Goal: Information Seeking & Learning: Check status

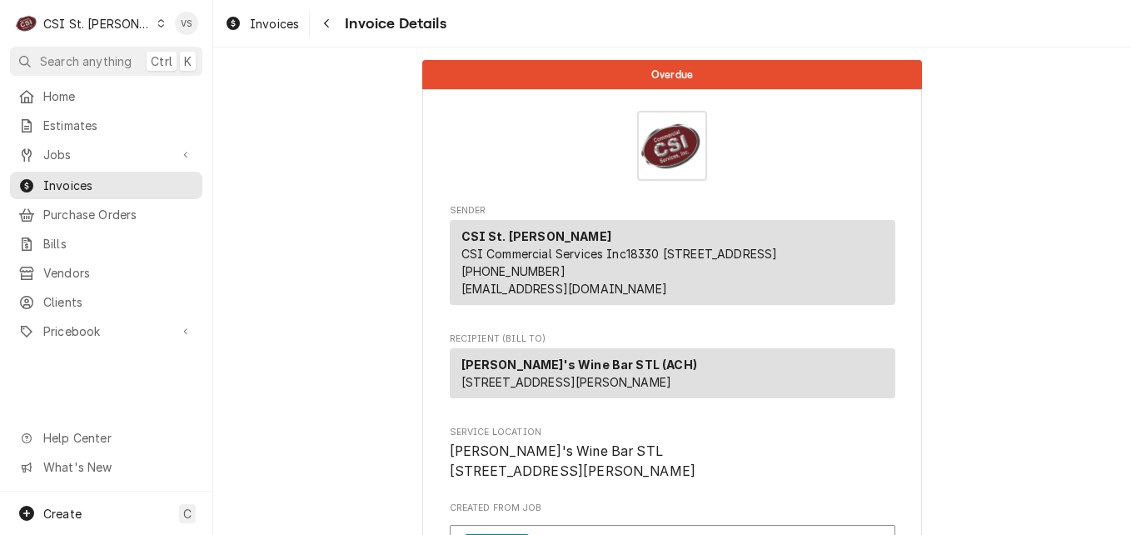
scroll to position [416, 0]
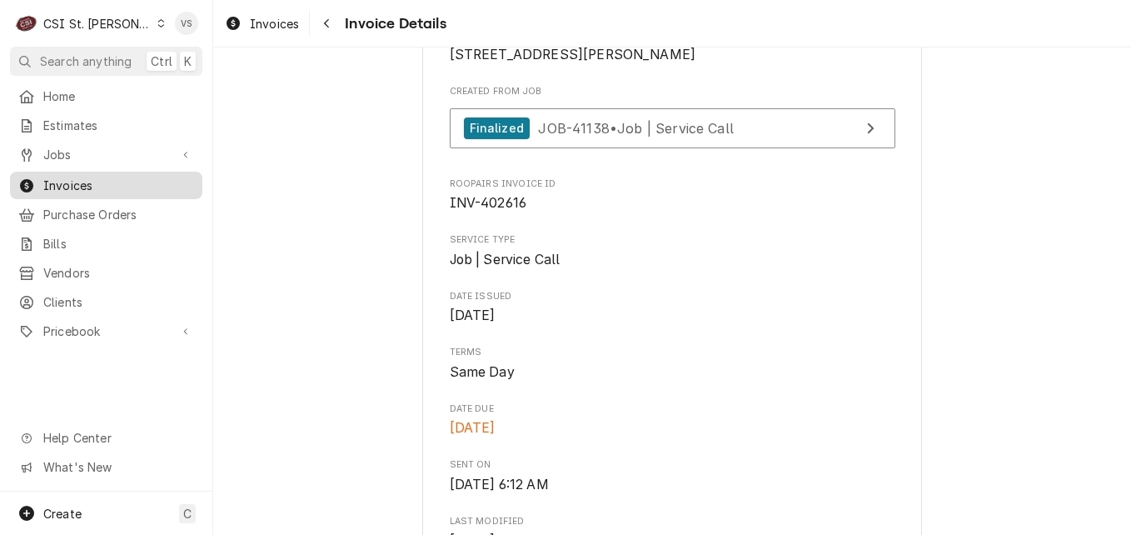
click at [113, 187] on span "Invoices" at bounding box center [118, 185] width 151 height 17
click at [116, 182] on span "Invoices" at bounding box center [118, 185] width 151 height 17
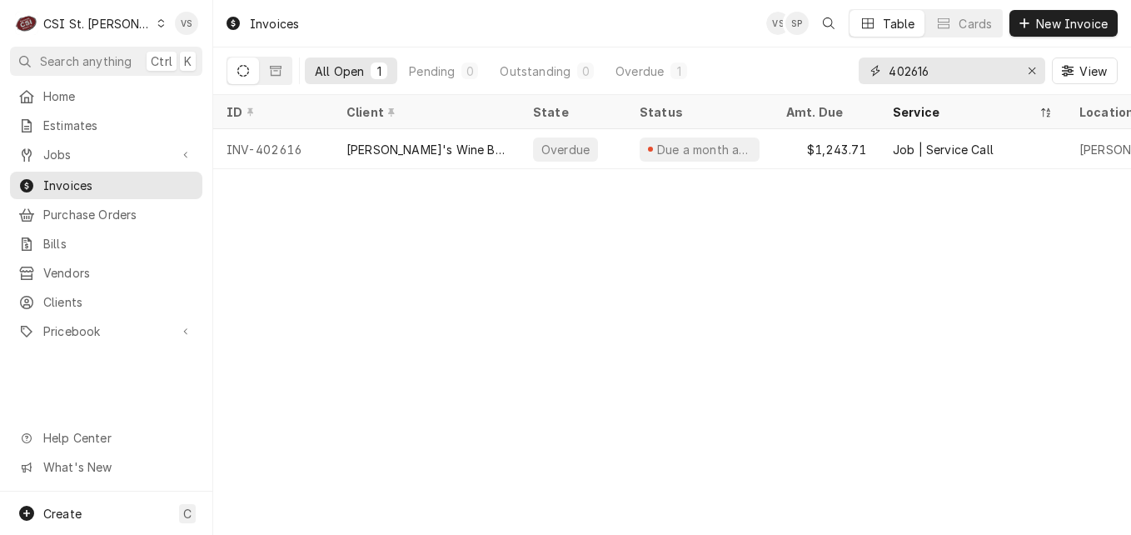
click at [862, 73] on div "402616" at bounding box center [952, 70] width 187 height 27
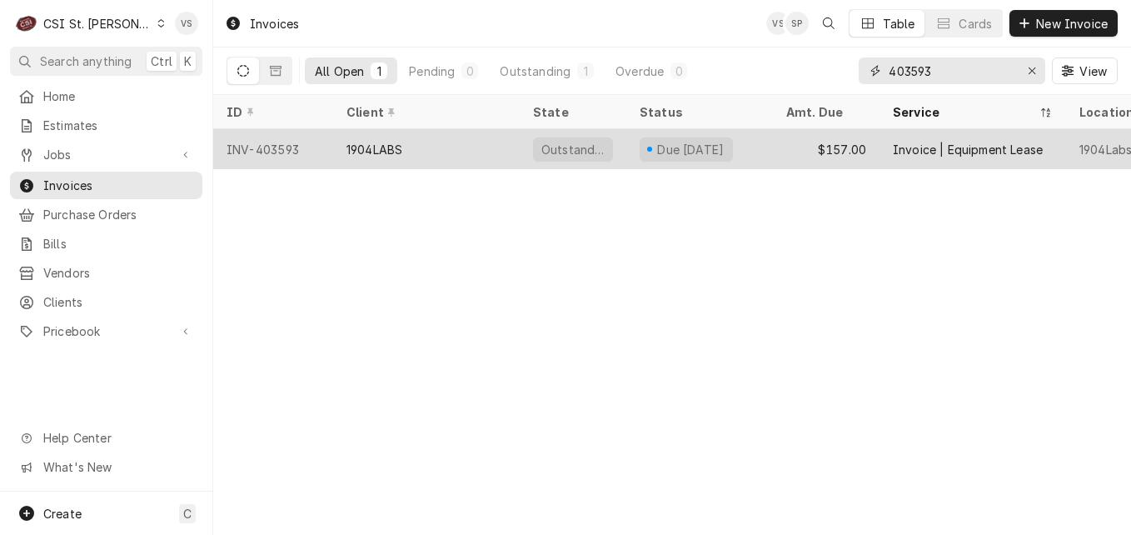
type input "403593"
click at [455, 149] on div "1904LABS" at bounding box center [426, 149] width 187 height 40
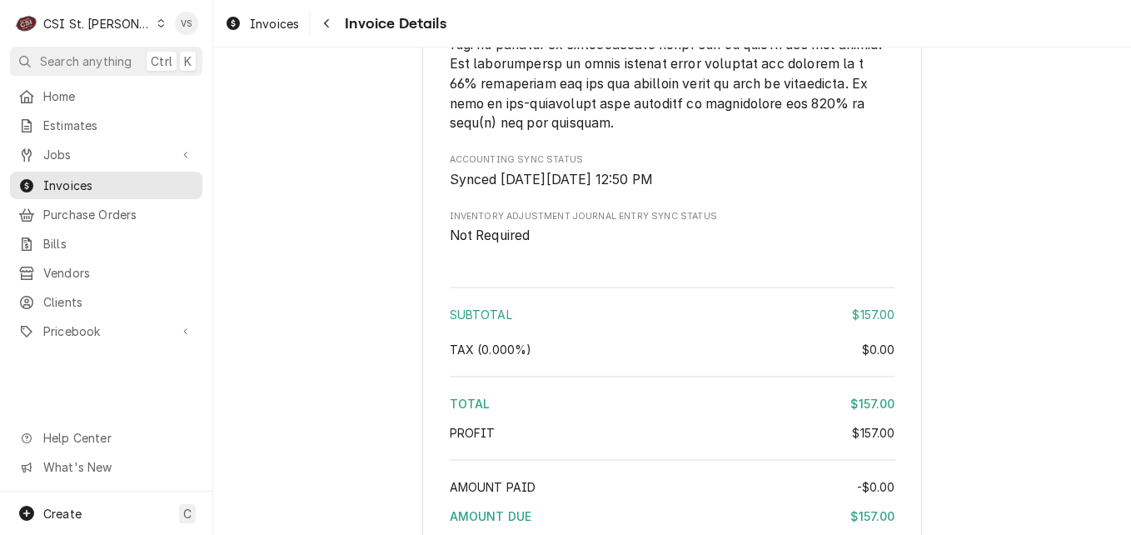
scroll to position [2446, 0]
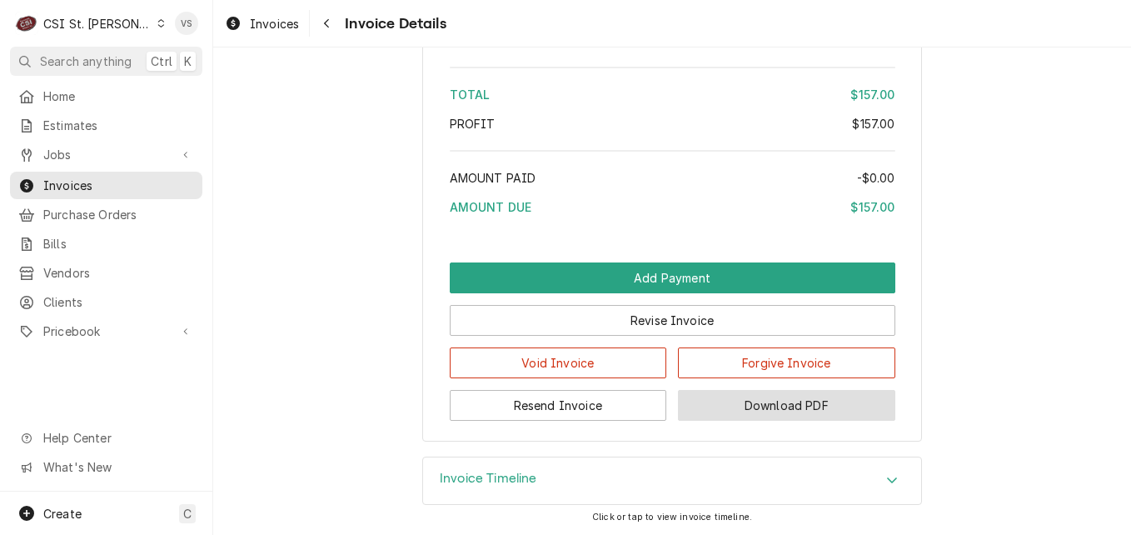
click at [743, 404] on button "Download PDF" at bounding box center [786, 405] width 217 height 31
click at [122, 179] on span "Invoices" at bounding box center [118, 185] width 151 height 17
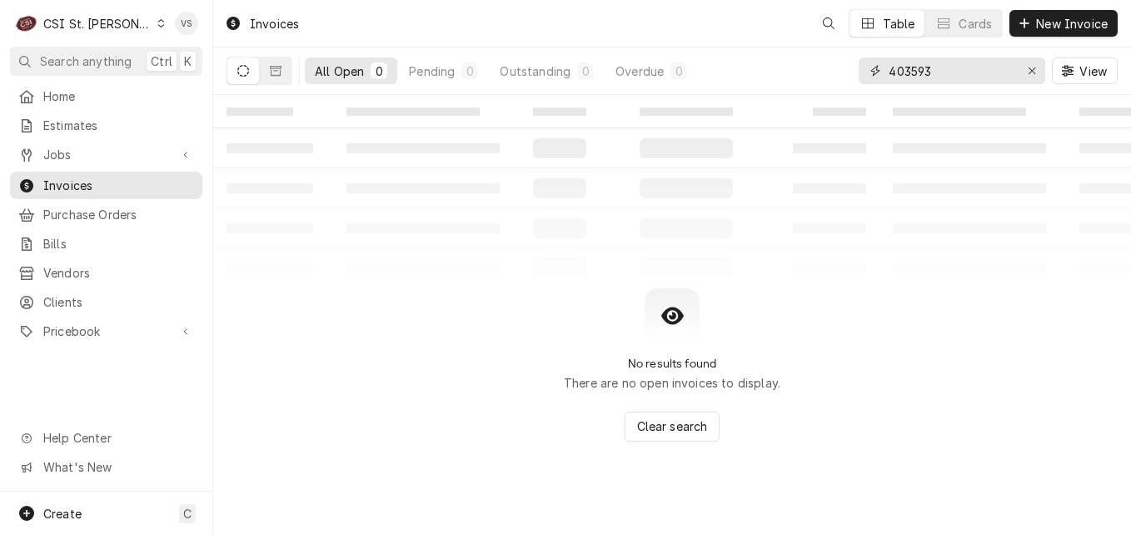
click at [935, 71] on input "403593" at bounding box center [951, 70] width 125 height 27
drag, startPoint x: 935, startPoint y: 67, endPoint x: 889, endPoint y: 95, distance: 53.4
click at [839, 72] on div "All Open 0 Pending 0 Outstanding 0 Overdue 0 403593 View" at bounding box center [672, 70] width 891 height 47
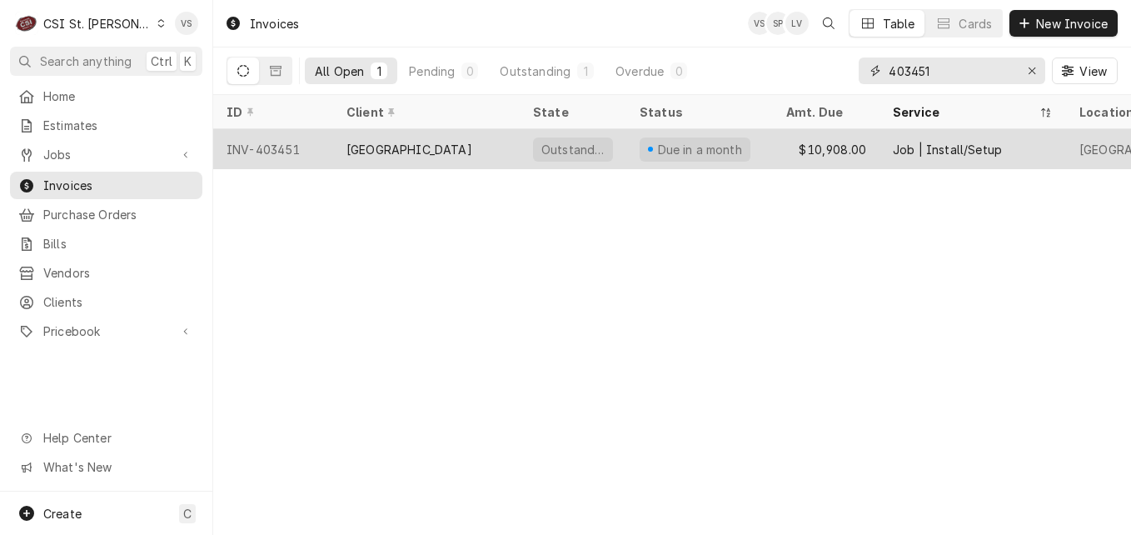
type input "403451"
click at [453, 146] on div "[GEOGRAPHIC_DATA]" at bounding box center [409, 149] width 126 height 17
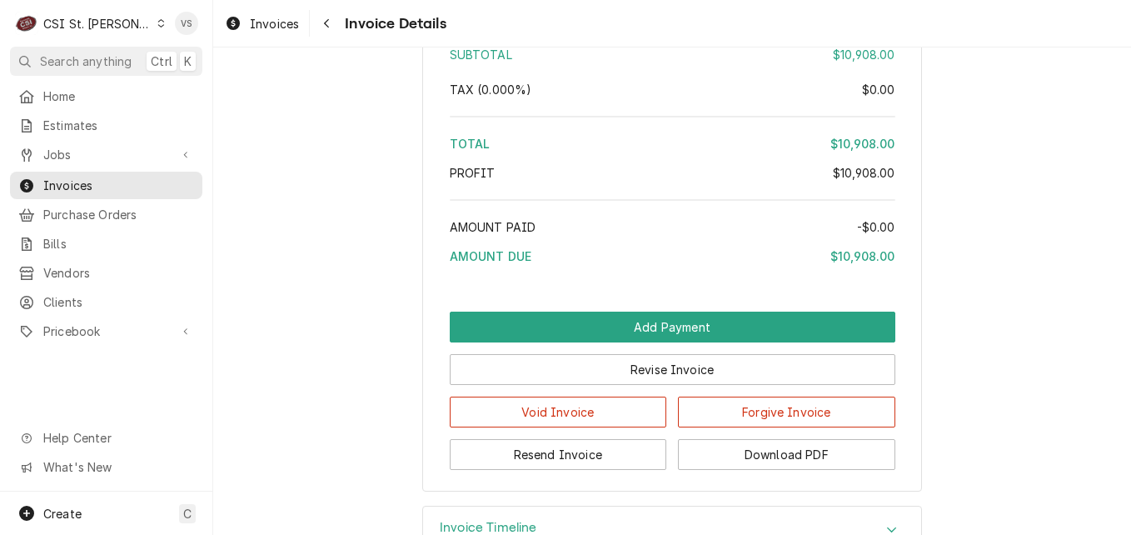
scroll to position [3660, 0]
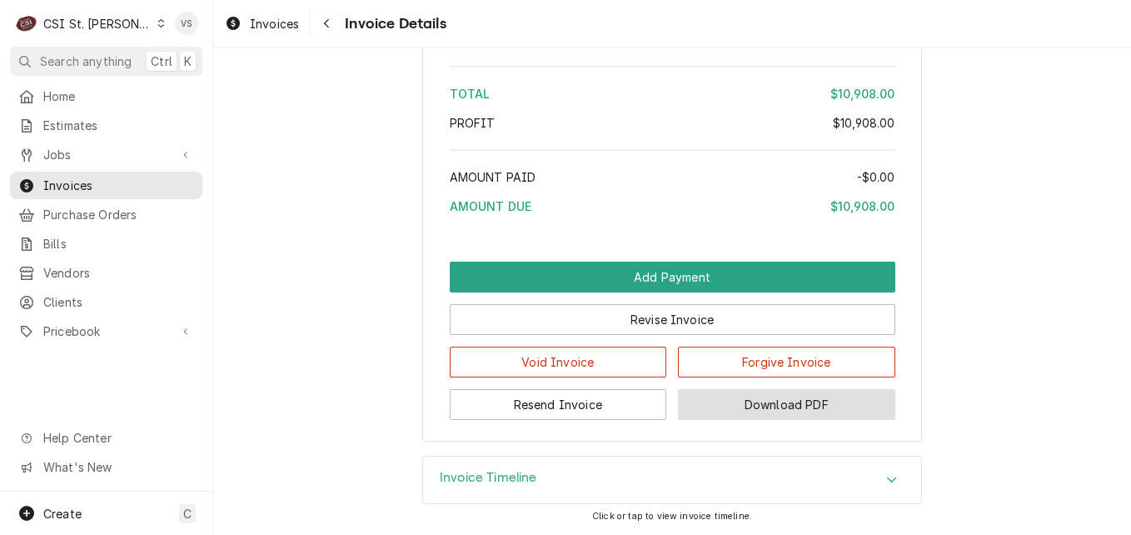
click at [748, 409] on button "Download PDF" at bounding box center [786, 404] width 217 height 31
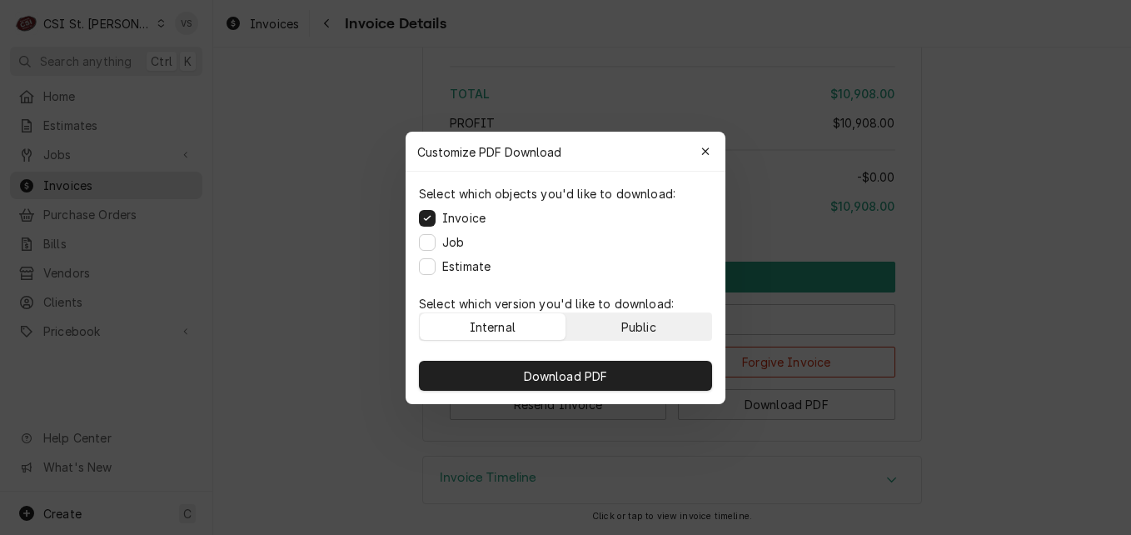
click at [636, 325] on div "Public" at bounding box center [638, 325] width 35 height 17
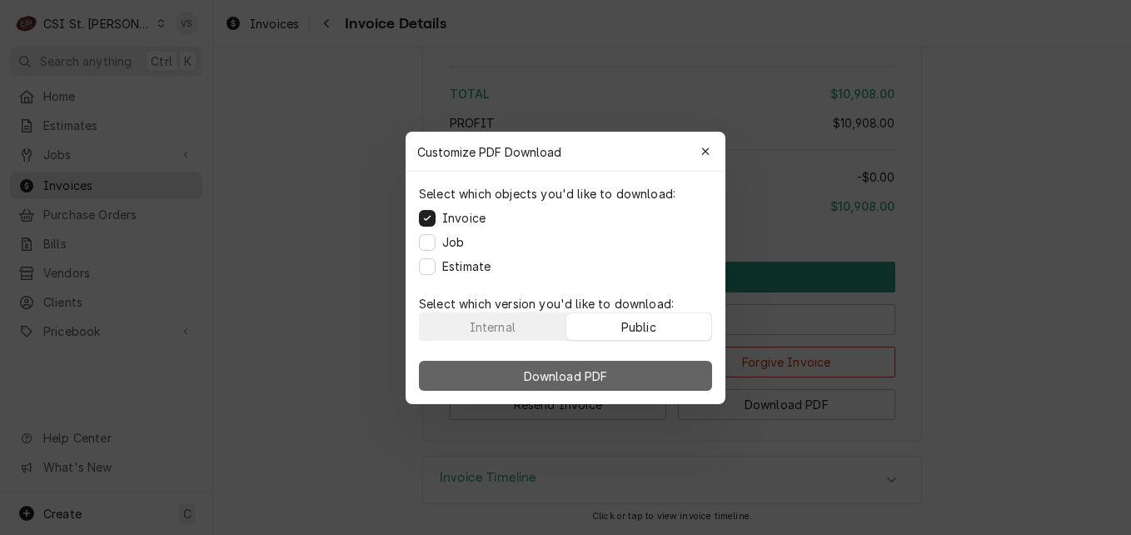
click at [626, 368] on button "Download PDF" at bounding box center [565, 376] width 293 height 30
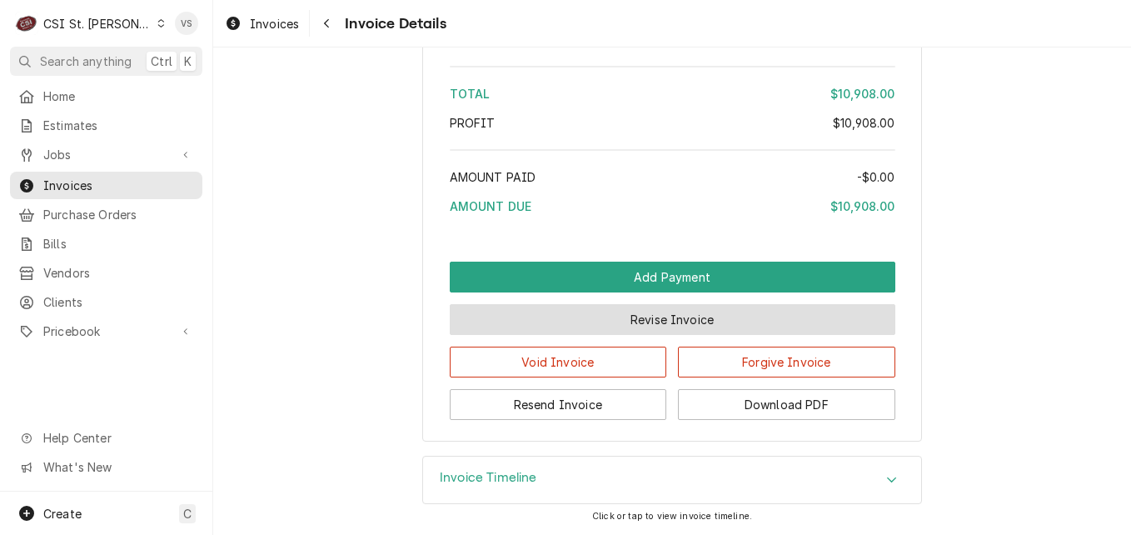
click at [537, 321] on button "Revise Invoice" at bounding box center [673, 319] width 446 height 31
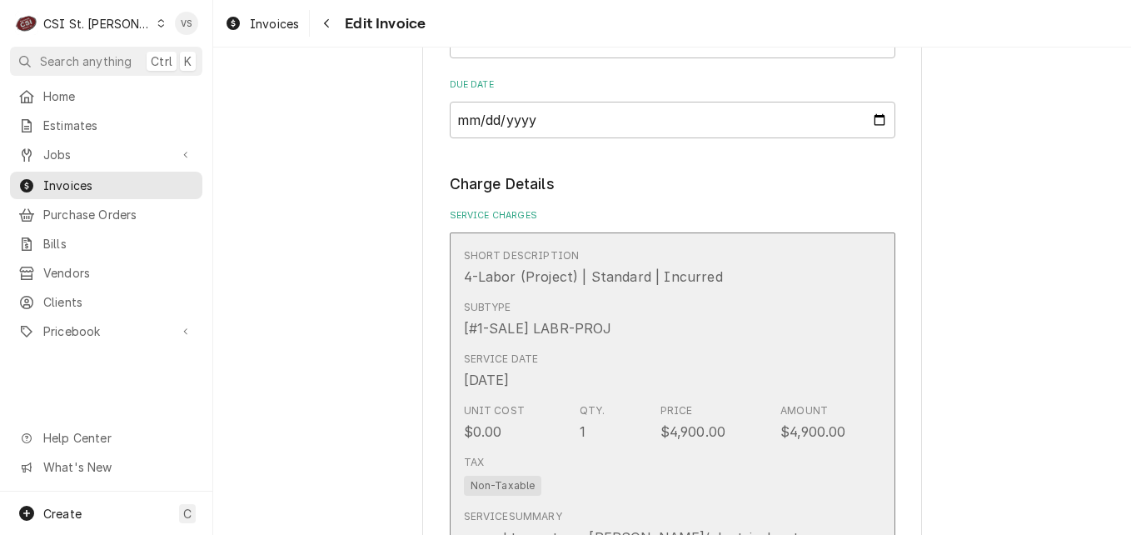
scroll to position [1486, 0]
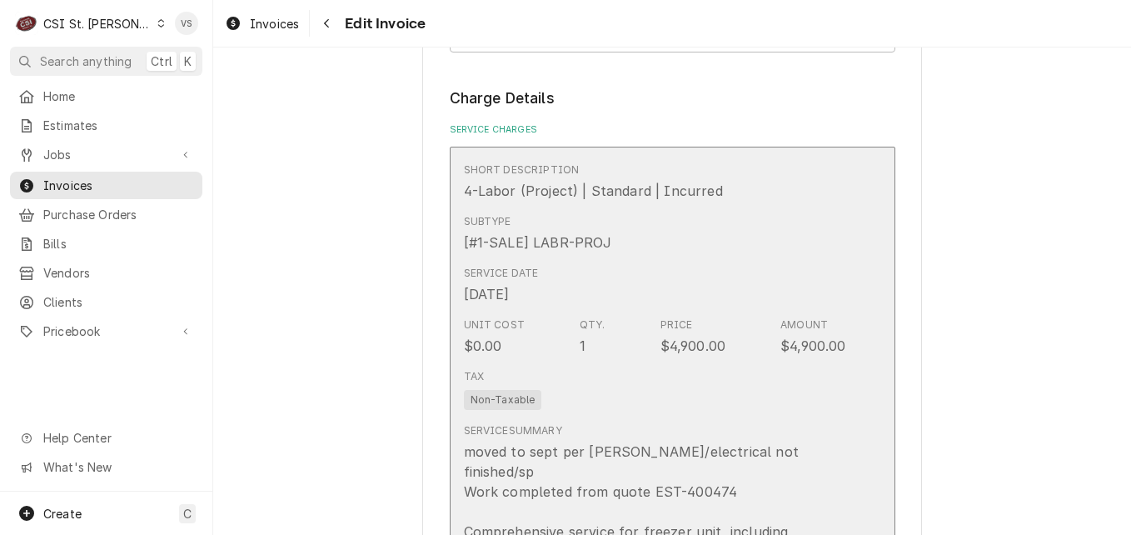
click at [720, 277] on div "Service Date [DATE]" at bounding box center [655, 285] width 382 height 52
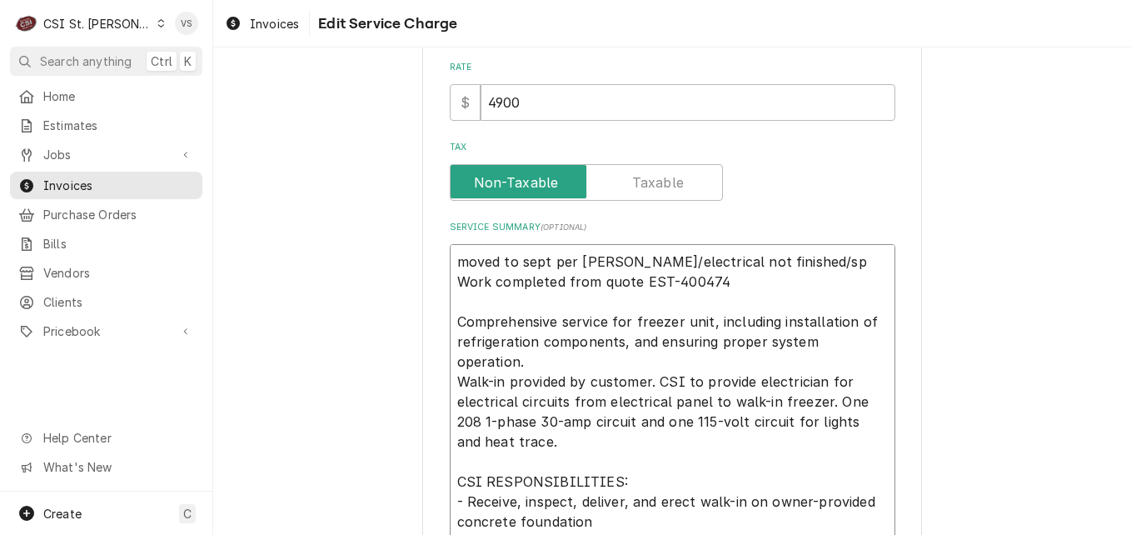
click at [450, 261] on textarea "moved to sept per dave/electrical not finished/sp Work completed from quote EST…" at bounding box center [673, 491] width 446 height 495
type textarea "x"
type textarea "moved to sept per dave/electrical not finished/sp Work completed from quote EST…"
click at [456, 251] on textarea "moved to sept per dave/electrical not finished/sp Work completed from quote EST…" at bounding box center [673, 501] width 446 height 515
paste textarea "PO# [PHONE_NUMBER]"
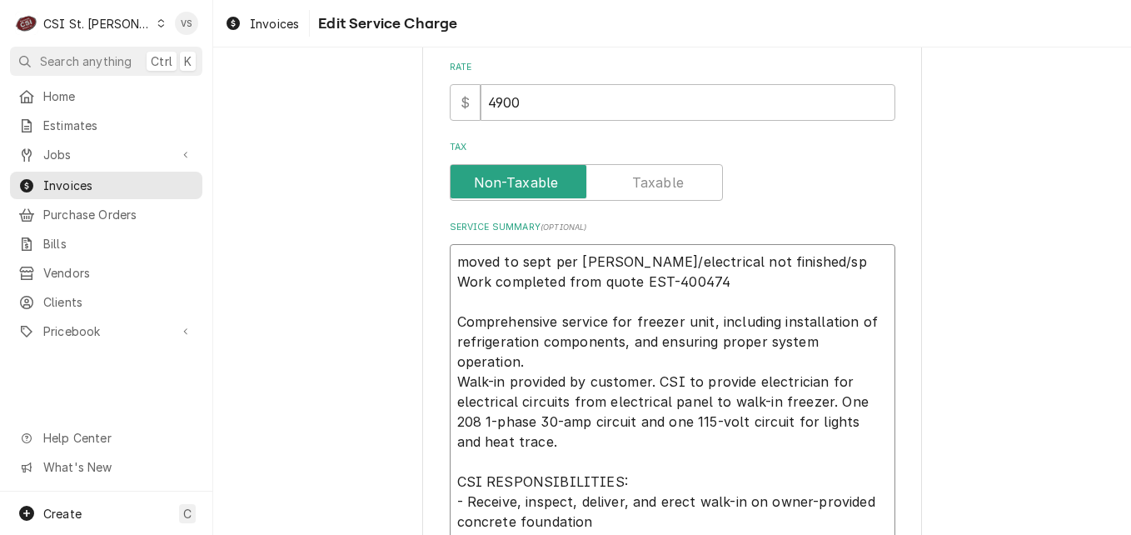
type textarea "x"
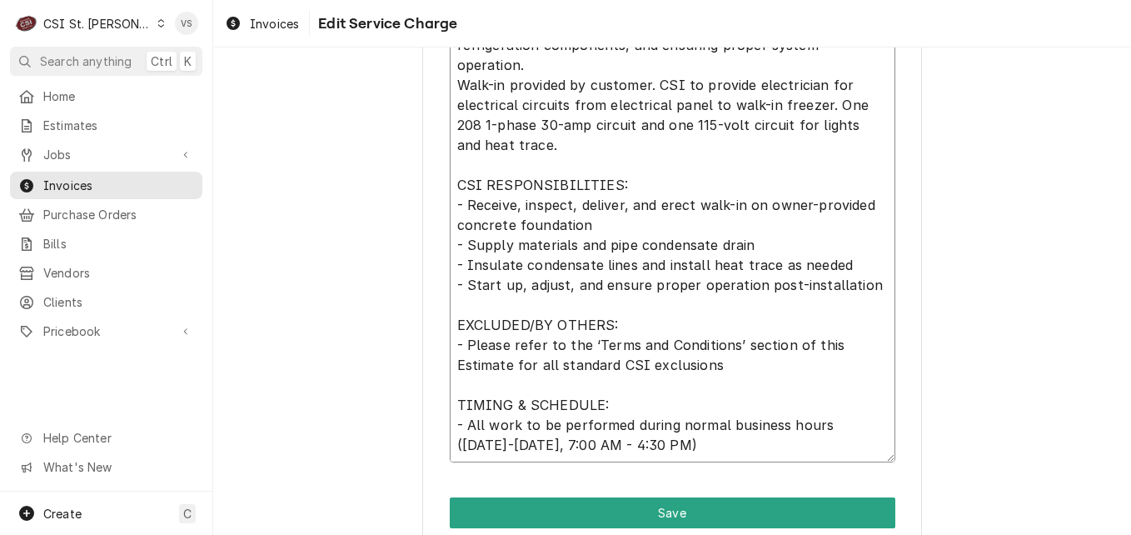
scroll to position [868, 0]
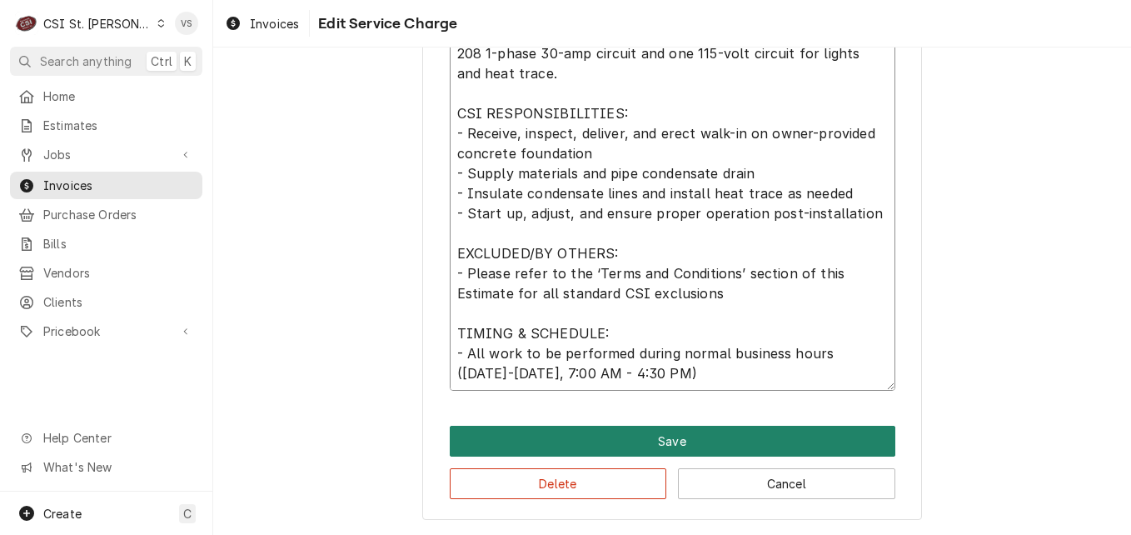
type textarea "PO# 26-9360-4882 moved to sept per dave/electrical not finished/sp Work complet…"
click at [561, 439] on button "Save" at bounding box center [673, 441] width 446 height 31
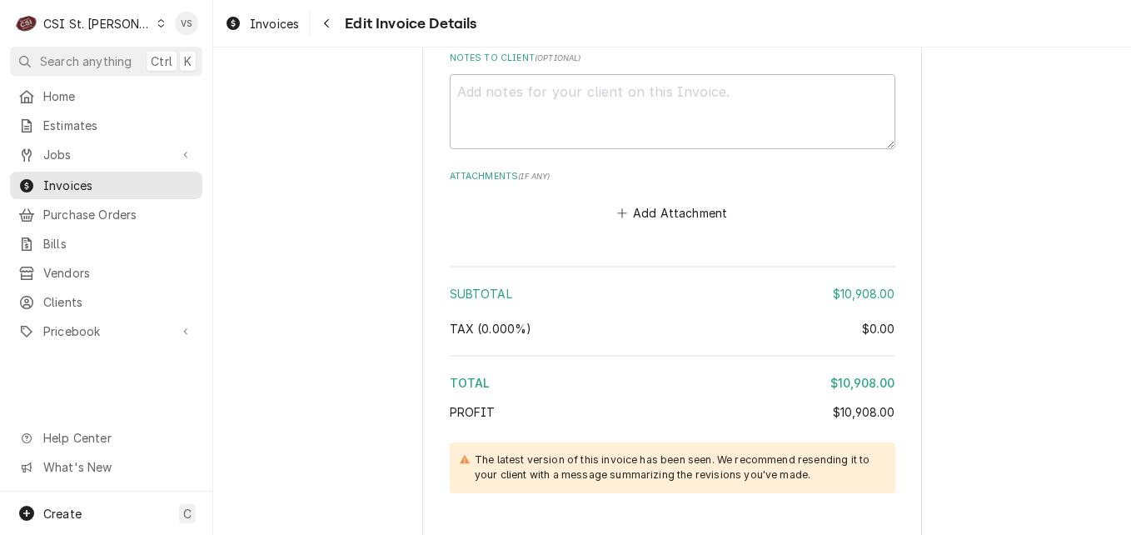
scroll to position [3588, 0]
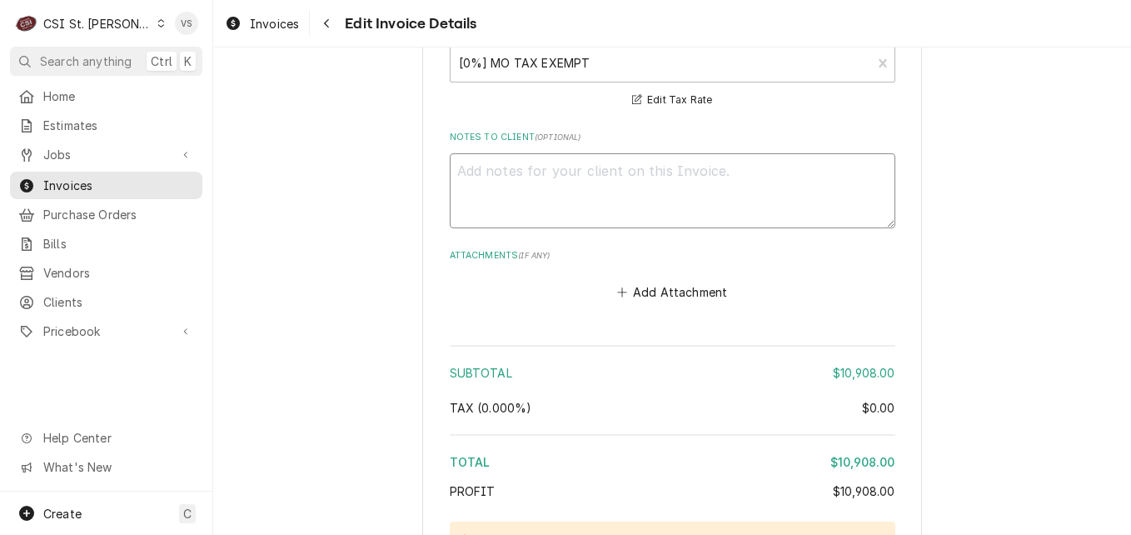
click at [478, 166] on textarea "Notes to Client ( optional )" at bounding box center [673, 190] width 446 height 75
paste textarea "PO# 26-9360-4882"
type textarea "x"
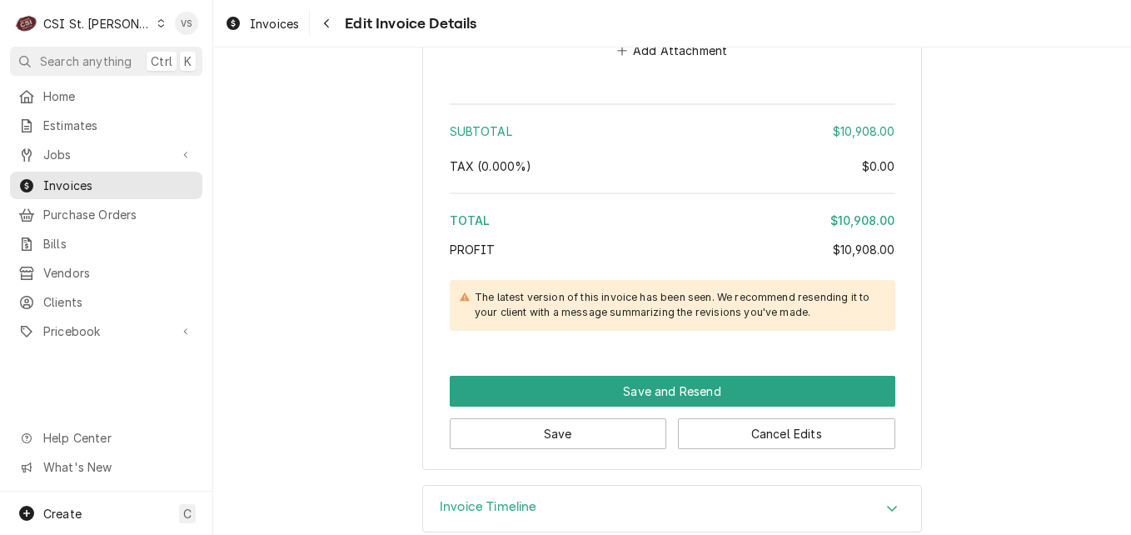
scroll to position [3838, 0]
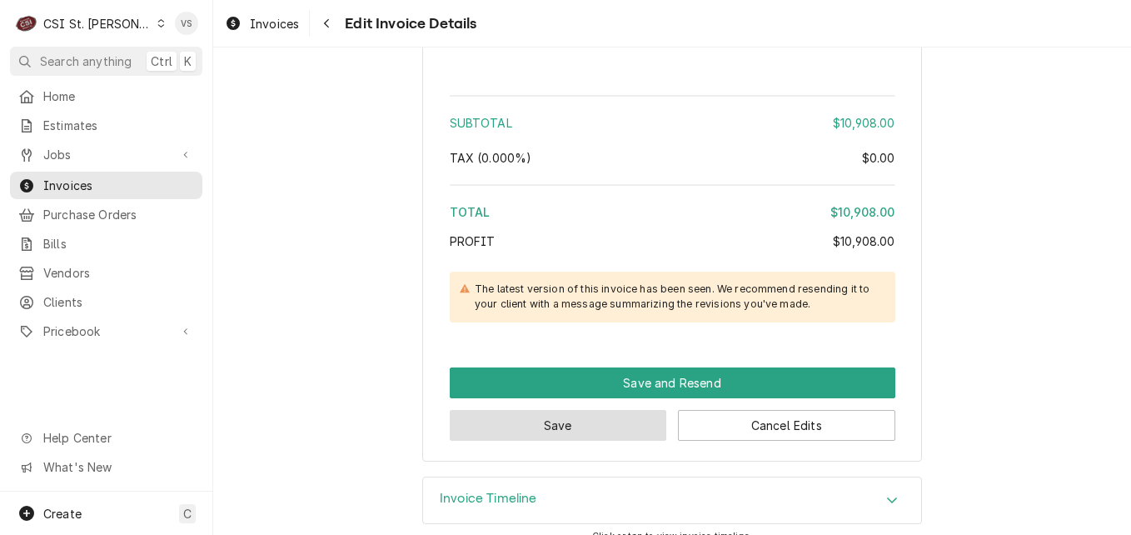
type textarea "PO# 26-9360-4882"
click at [574, 410] on button "Save" at bounding box center [558, 425] width 217 height 31
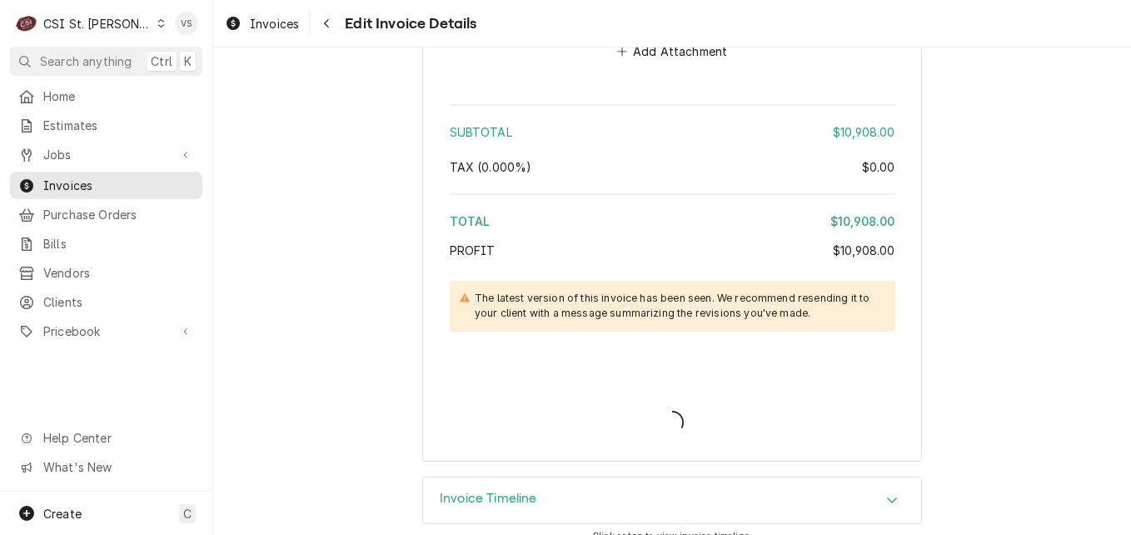
type textarea "x"
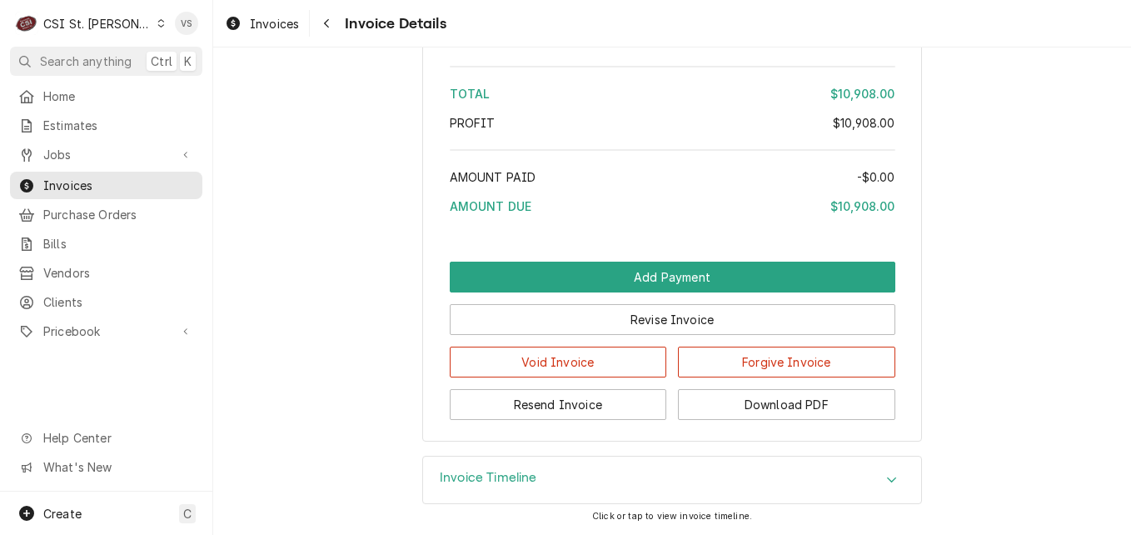
scroll to position [3677, 0]
click at [786, 407] on button "Download PDF" at bounding box center [786, 404] width 217 height 31
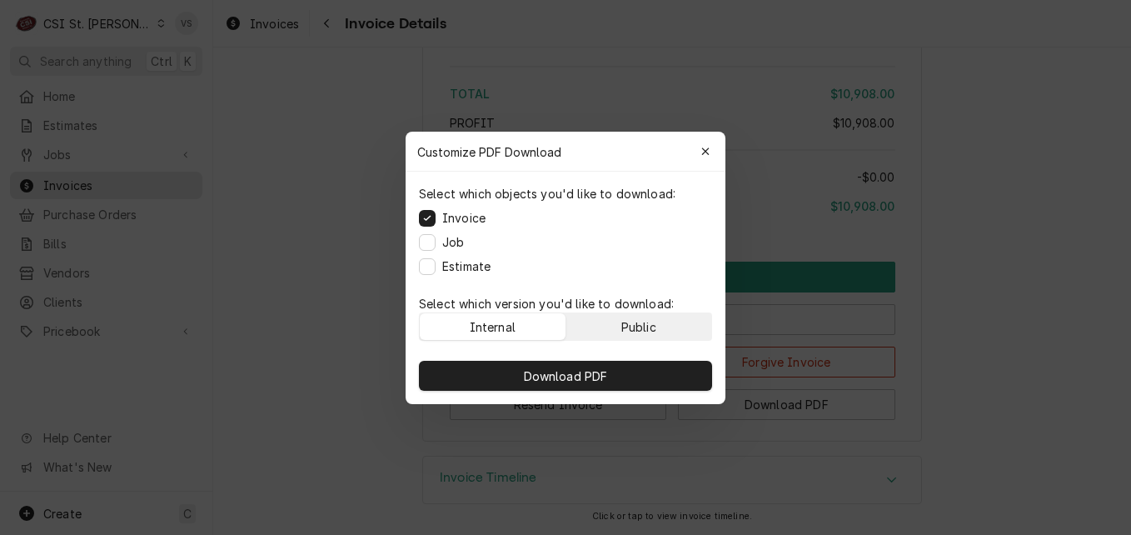
click at [635, 328] on div "Public" at bounding box center [638, 325] width 35 height 17
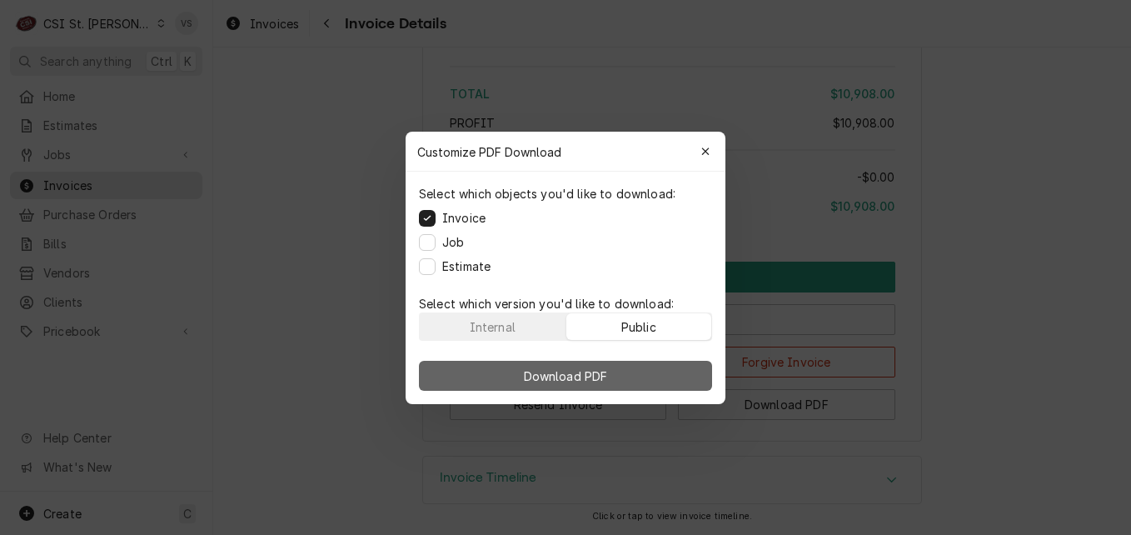
click at [634, 367] on button "Download PDF" at bounding box center [565, 376] width 293 height 30
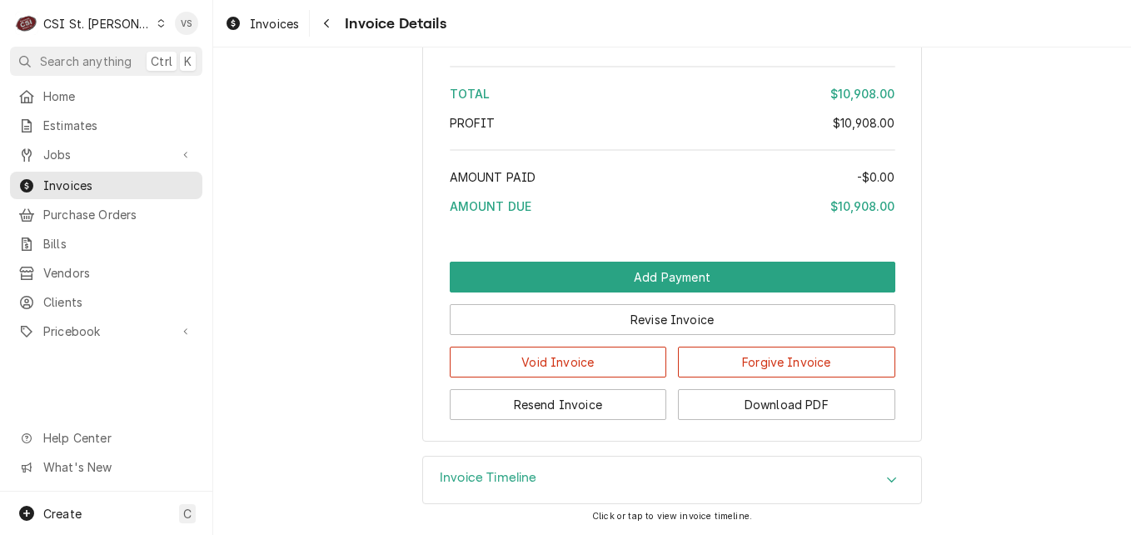
click at [158, 25] on icon "Dynamic Content Wrapper" at bounding box center [161, 23] width 7 height 8
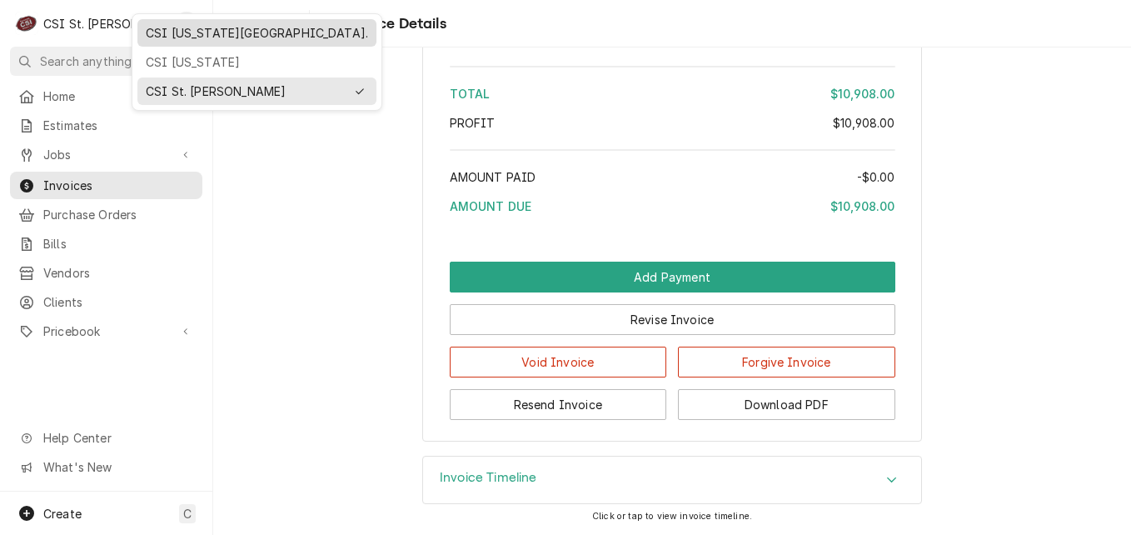
click at [191, 32] on div "CSI [US_STATE][GEOGRAPHIC_DATA]." at bounding box center [257, 32] width 222 height 17
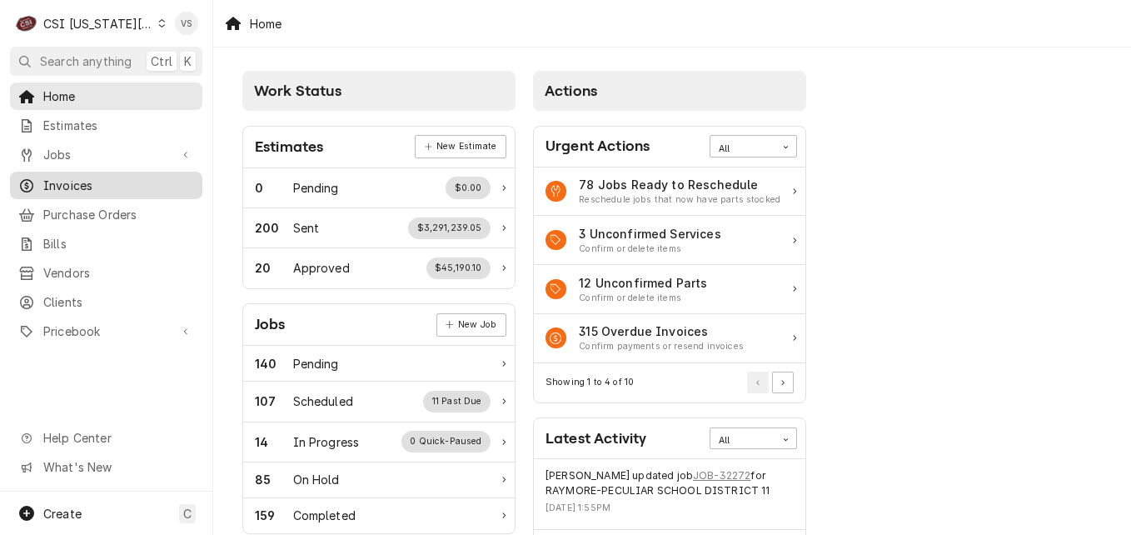
click at [79, 182] on span "Invoices" at bounding box center [118, 185] width 151 height 17
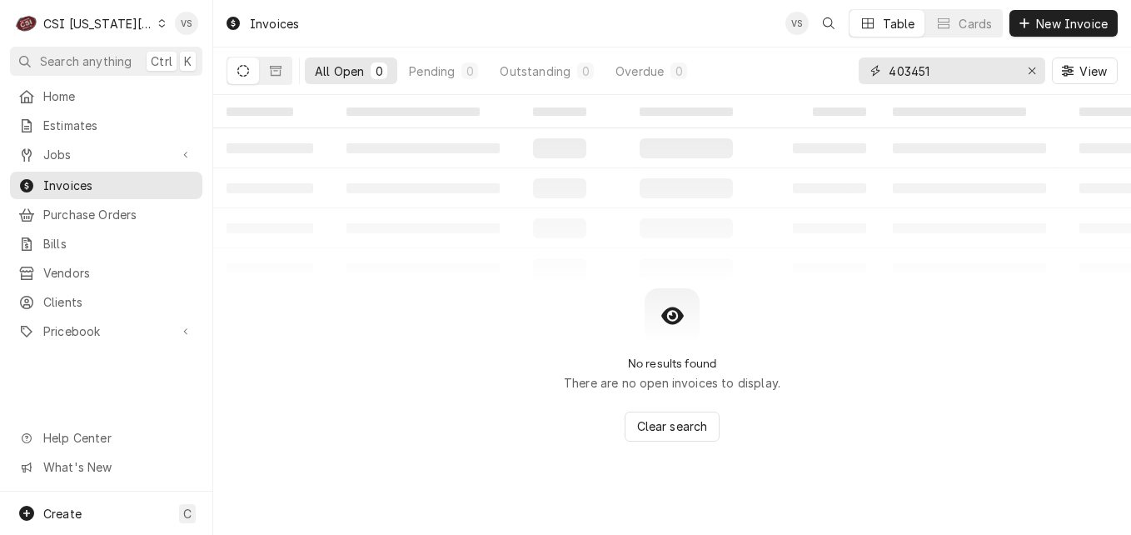
drag, startPoint x: 939, startPoint y: 75, endPoint x: 845, endPoint y: 70, distance: 94.2
click at [850, 72] on div "All Open 0 Pending 0 Outstanding 0 Overdue 0 403451 View" at bounding box center [672, 70] width 891 height 47
type input "3"
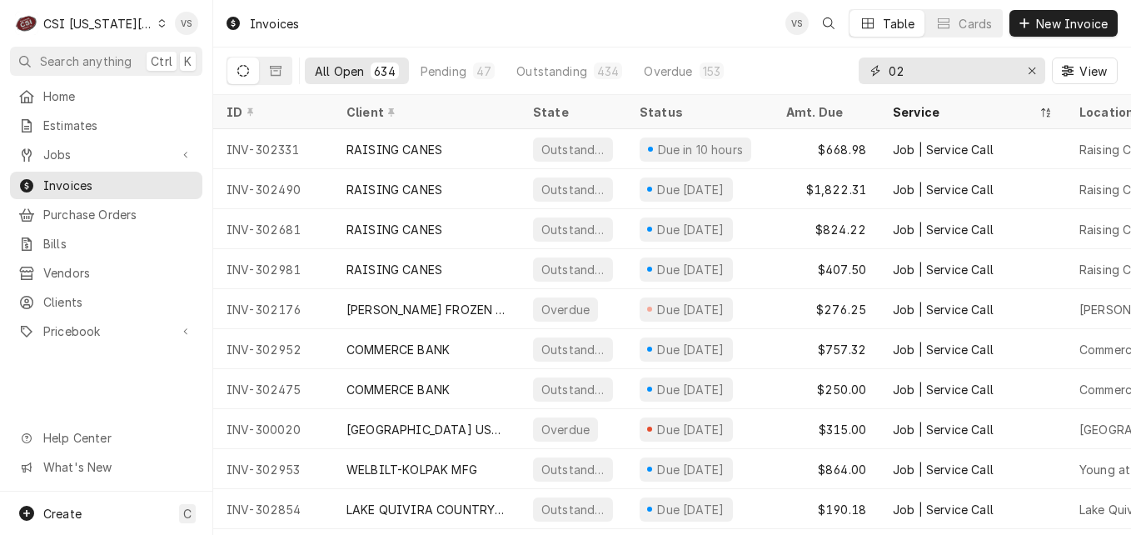
drag, startPoint x: 906, startPoint y: 72, endPoint x: 883, endPoint y: 72, distance: 23.3
click at [883, 72] on div "02" at bounding box center [952, 70] width 187 height 27
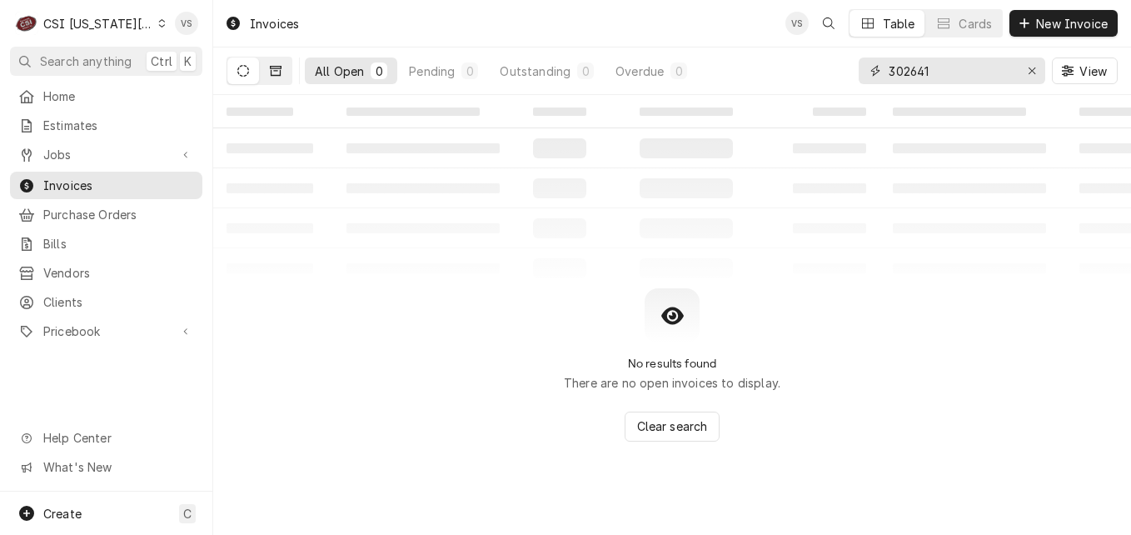
type input "302641"
click at [280, 77] on button "Dynamic Content Wrapper" at bounding box center [276, 70] width 32 height 27
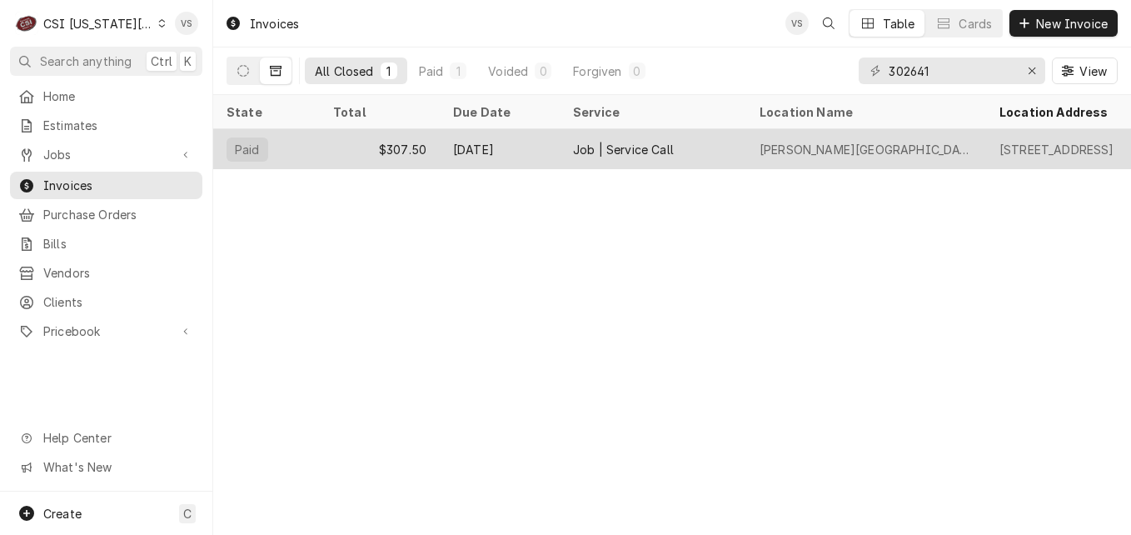
click at [395, 149] on div "$307.50" at bounding box center [380, 149] width 120 height 40
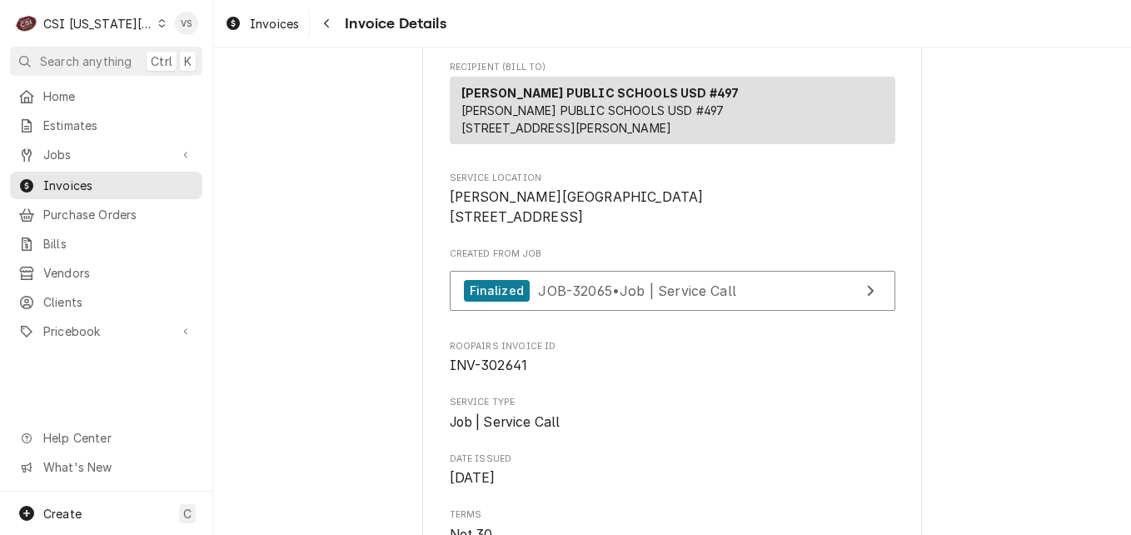
scroll to position [250, 0]
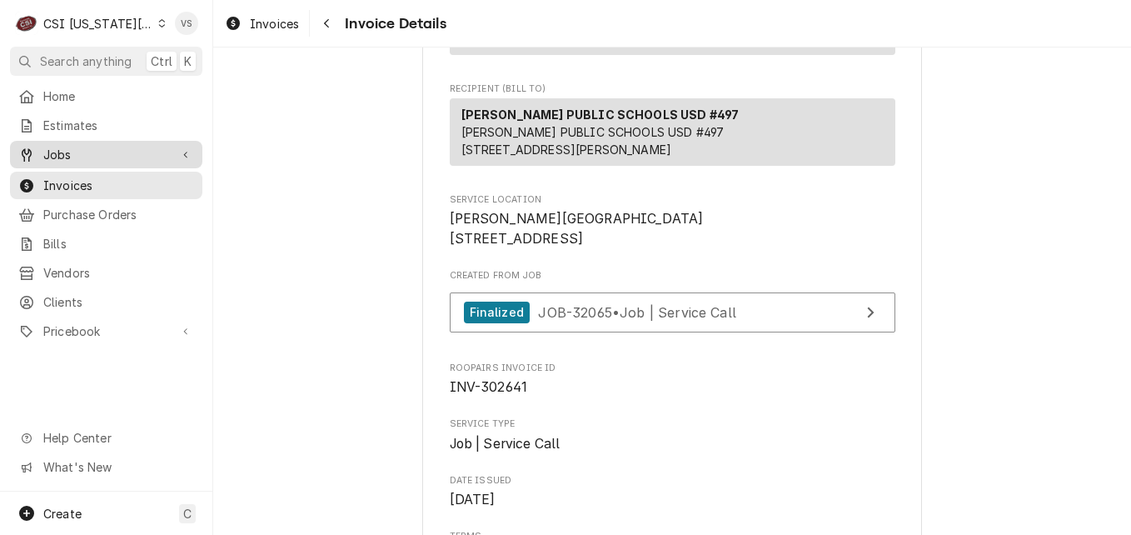
click at [79, 156] on span "Jobs" at bounding box center [106, 154] width 126 height 17
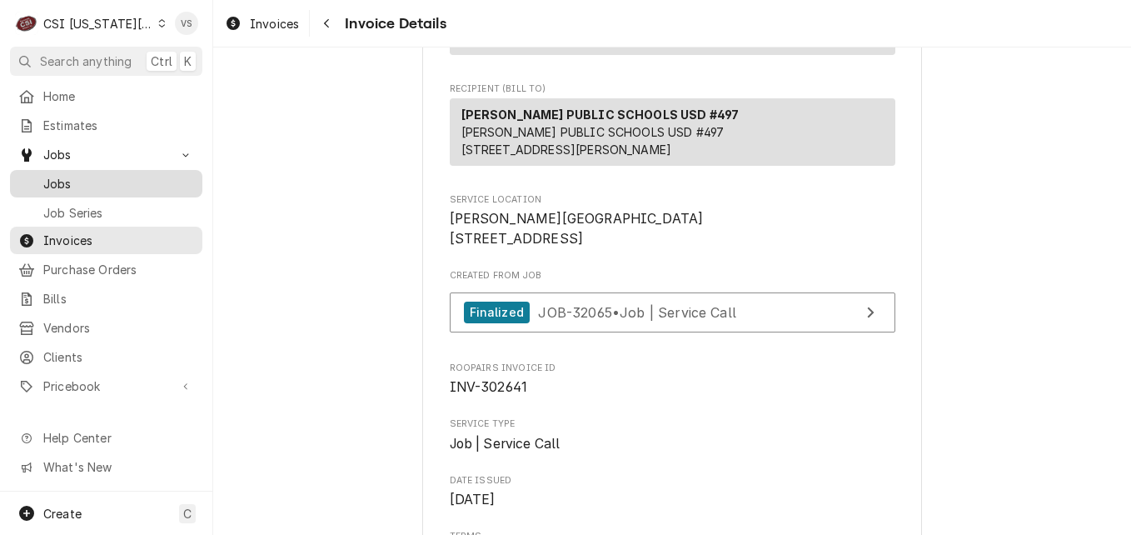
click at [84, 183] on span "Jobs" at bounding box center [118, 183] width 151 height 17
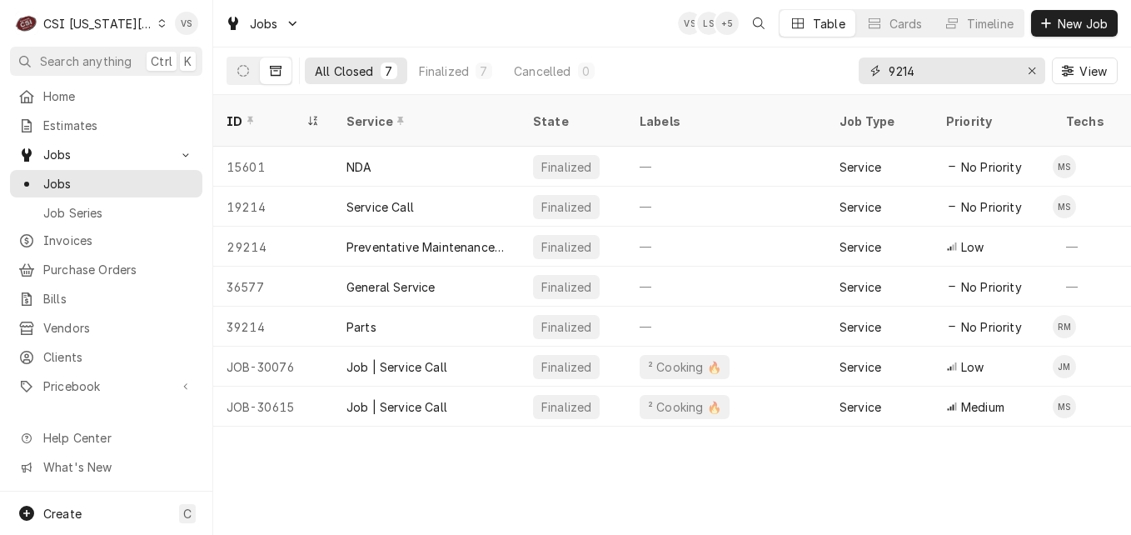
drag, startPoint x: 886, startPoint y: 74, endPoint x: 865, endPoint y: 75, distance: 20.8
click at [865, 75] on div "9214" at bounding box center [952, 70] width 187 height 27
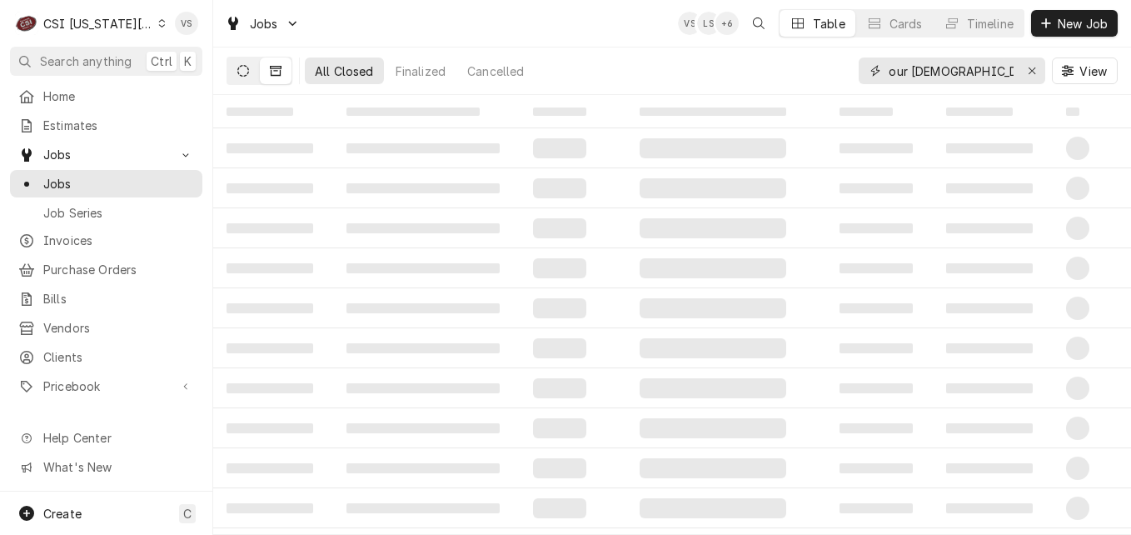
type input "our [DEMOGRAPHIC_DATA] of life"
click at [241, 73] on icon "Dynamic Content Wrapper" at bounding box center [243, 71] width 12 height 12
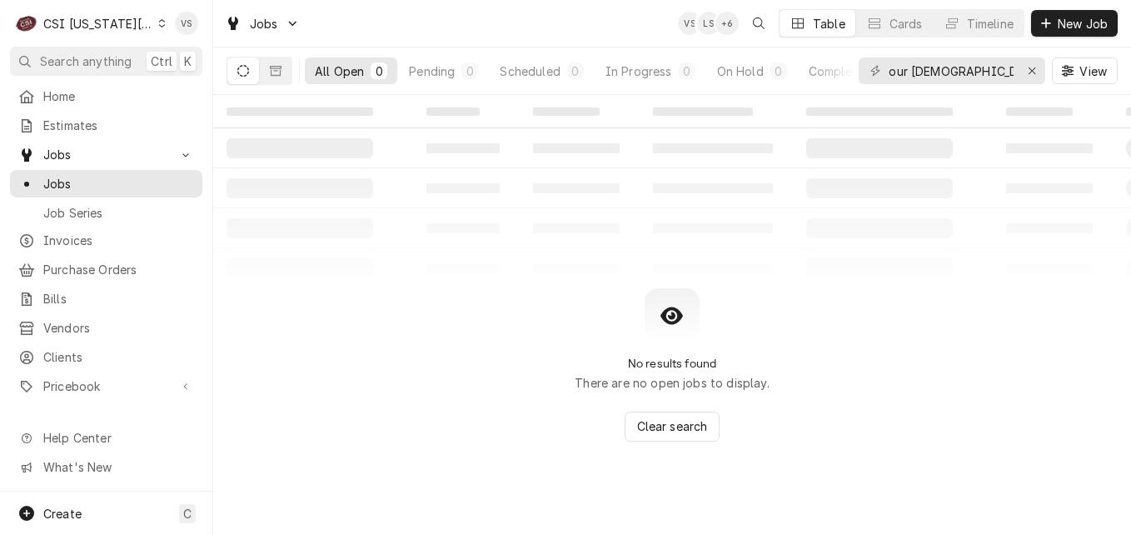
click at [328, 75] on div "All Open" at bounding box center [339, 70] width 49 height 17
click at [245, 78] on button "Dynamic Content Wrapper" at bounding box center [243, 70] width 32 height 27
click at [272, 77] on button "Dynamic Content Wrapper" at bounding box center [276, 70] width 32 height 27
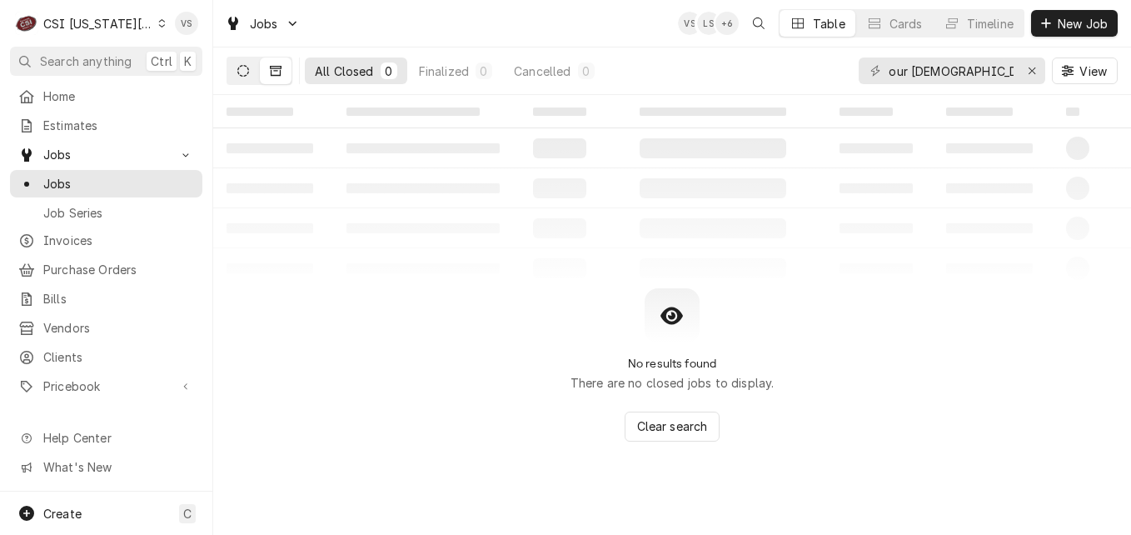
click at [247, 73] on icon "Dynamic Content Wrapper" at bounding box center [243, 71] width 12 height 12
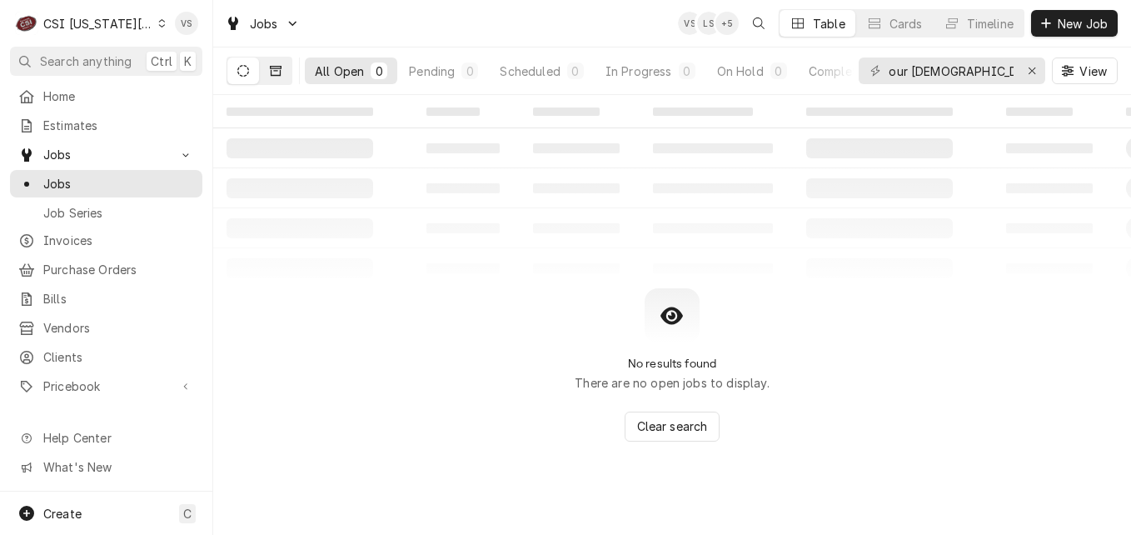
click at [277, 74] on icon "Dynamic Content Wrapper" at bounding box center [276, 71] width 12 height 12
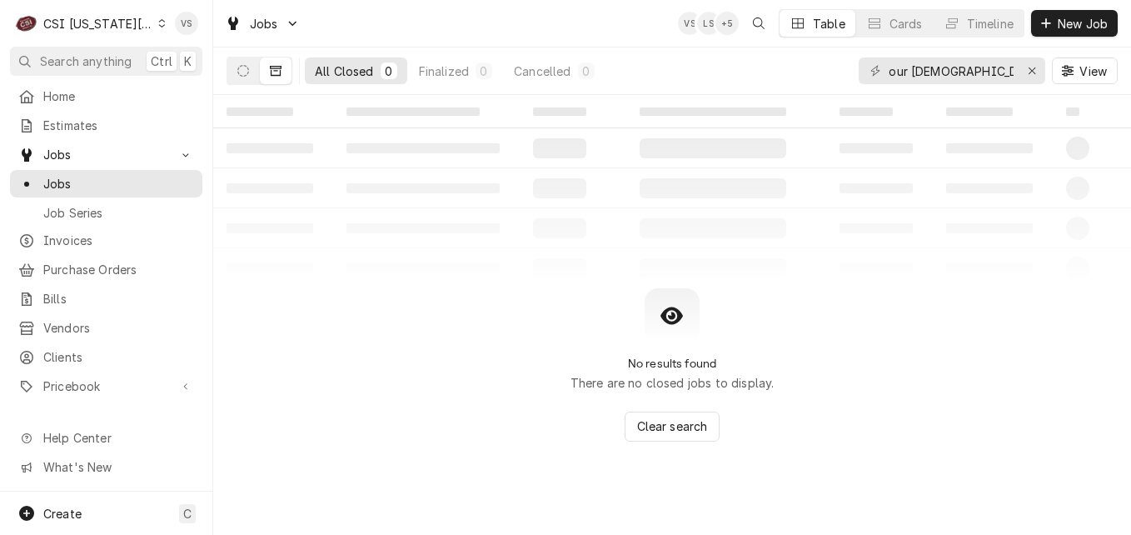
click at [158, 24] on icon "Dynamic Content Wrapper" at bounding box center [161, 23] width 7 height 8
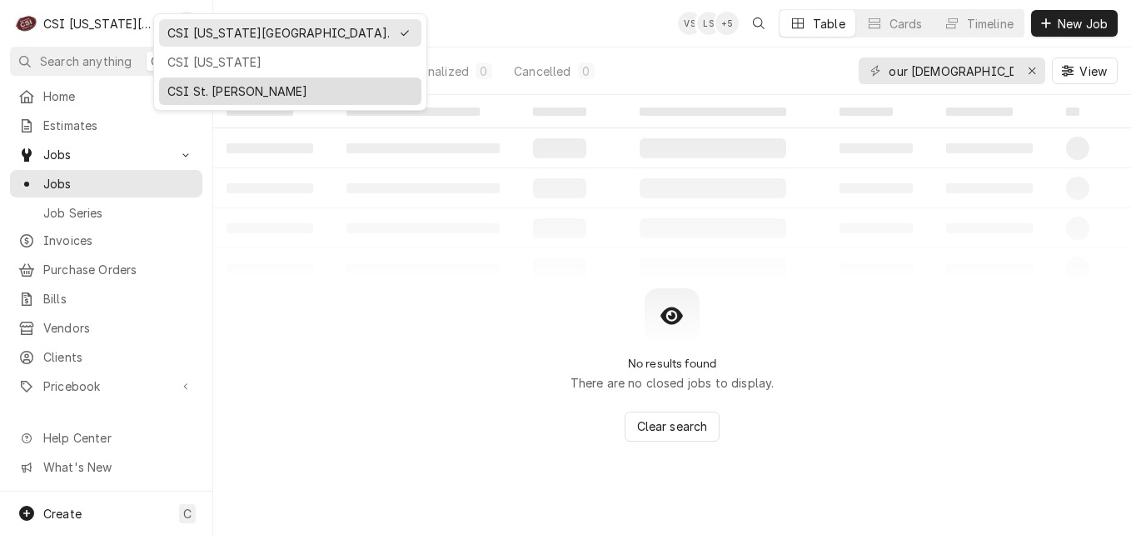
click at [208, 88] on div "CSI St. [PERSON_NAME]" at bounding box center [290, 90] width 246 height 17
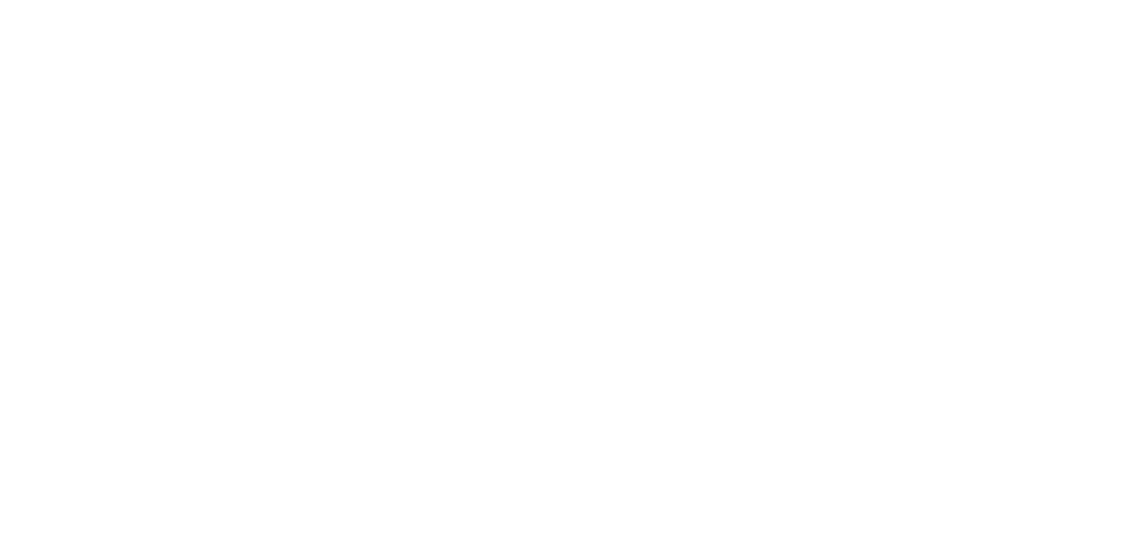
click at [82, 181] on div "Dynamic Content Wrapper" at bounding box center [565, 267] width 1131 height 535
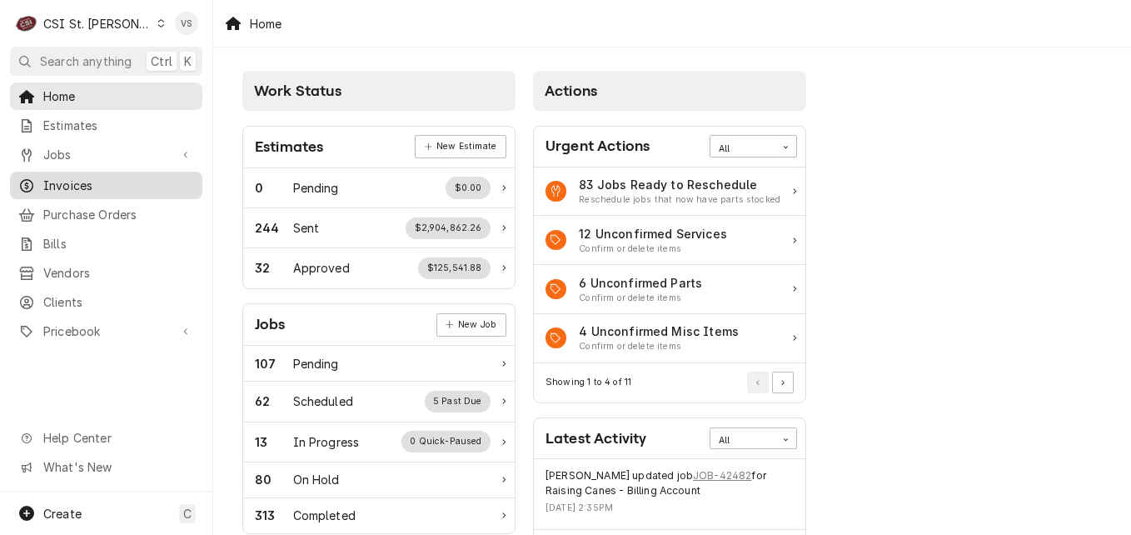
click at [77, 185] on span "Invoices" at bounding box center [118, 185] width 151 height 17
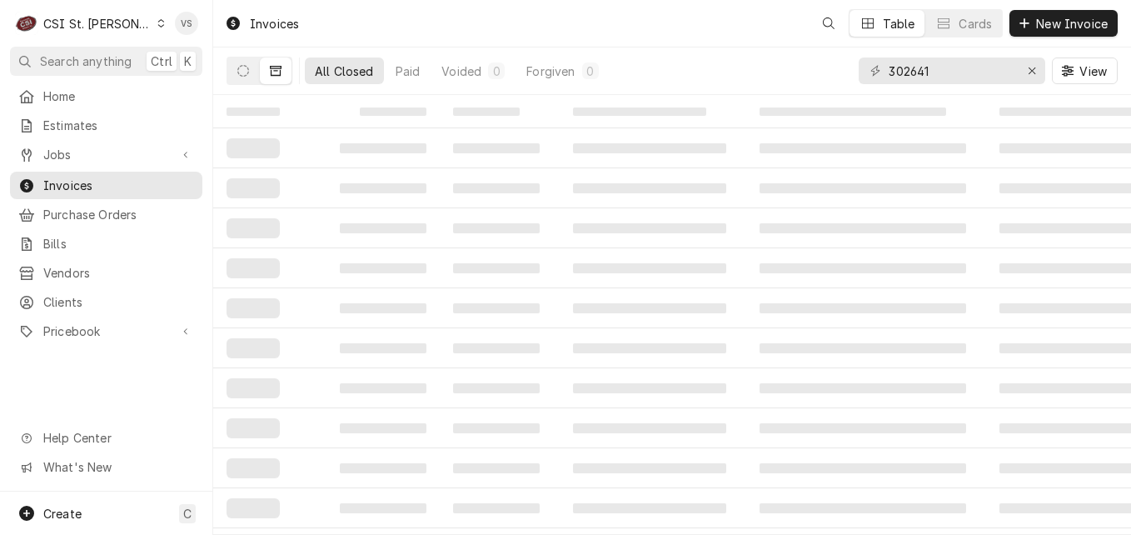
click at [62, 152] on span "Jobs" at bounding box center [106, 154] width 126 height 17
click at [938, 68] on input "302641" at bounding box center [951, 70] width 125 height 27
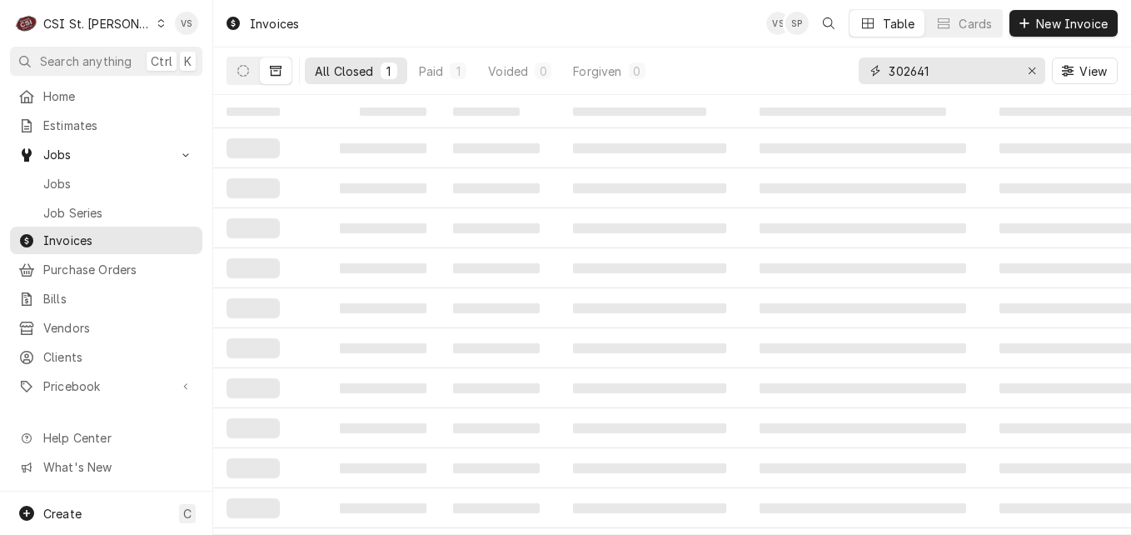
click at [936, 68] on input "302641" at bounding box center [951, 70] width 125 height 27
click at [781, 72] on div "All Closed 1 Paid 1 Voided 0 Forgiven 0 302641 View" at bounding box center [672, 70] width 891 height 47
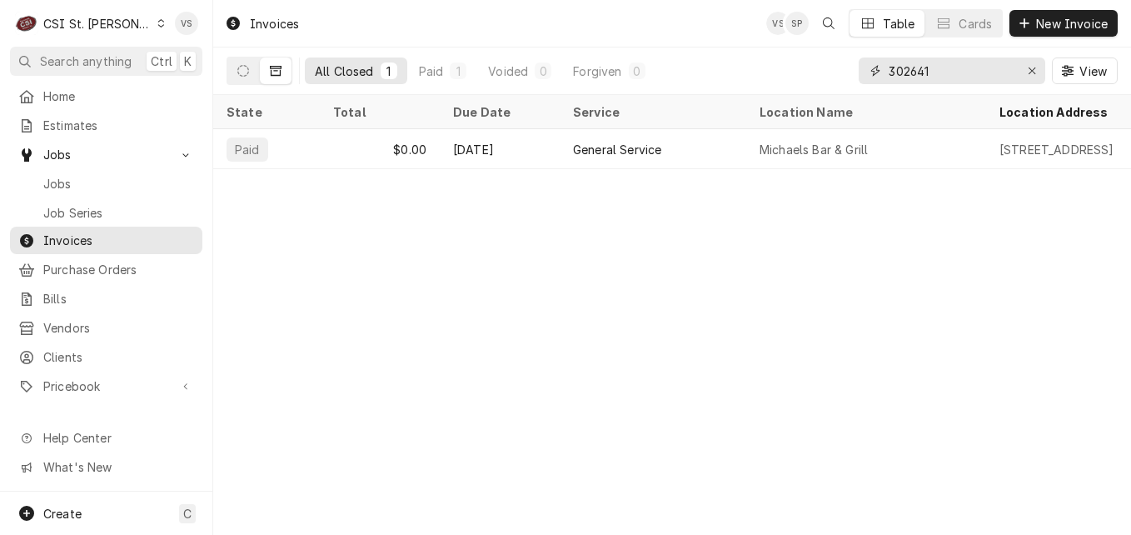
type input "o"
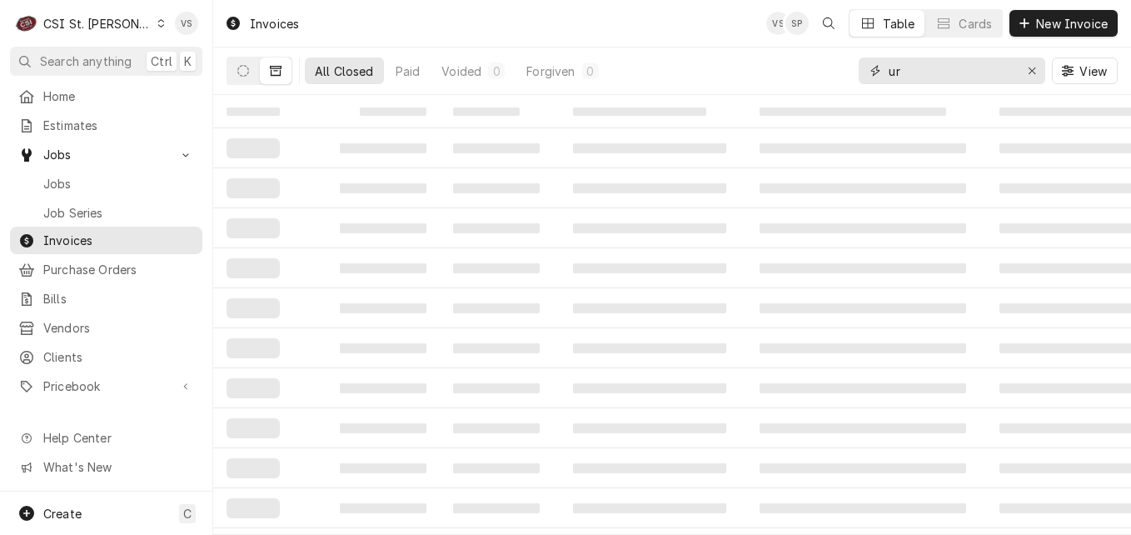
type input "u"
type input "our lady of life"
click at [254, 64] on button "Dynamic Content Wrapper" at bounding box center [243, 70] width 32 height 27
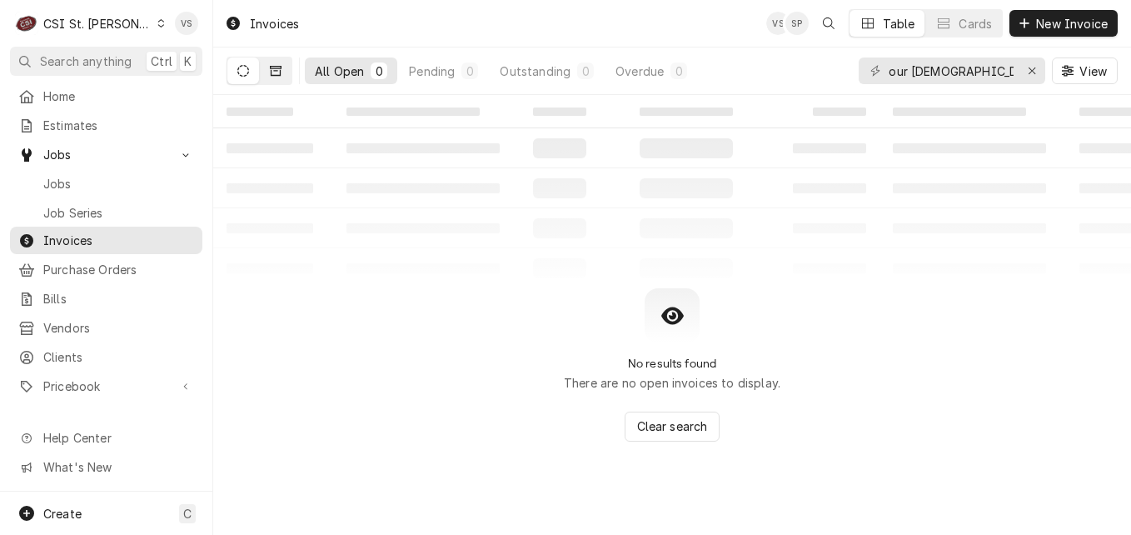
click at [273, 74] on icon "Dynamic Content Wrapper" at bounding box center [276, 71] width 12 height 12
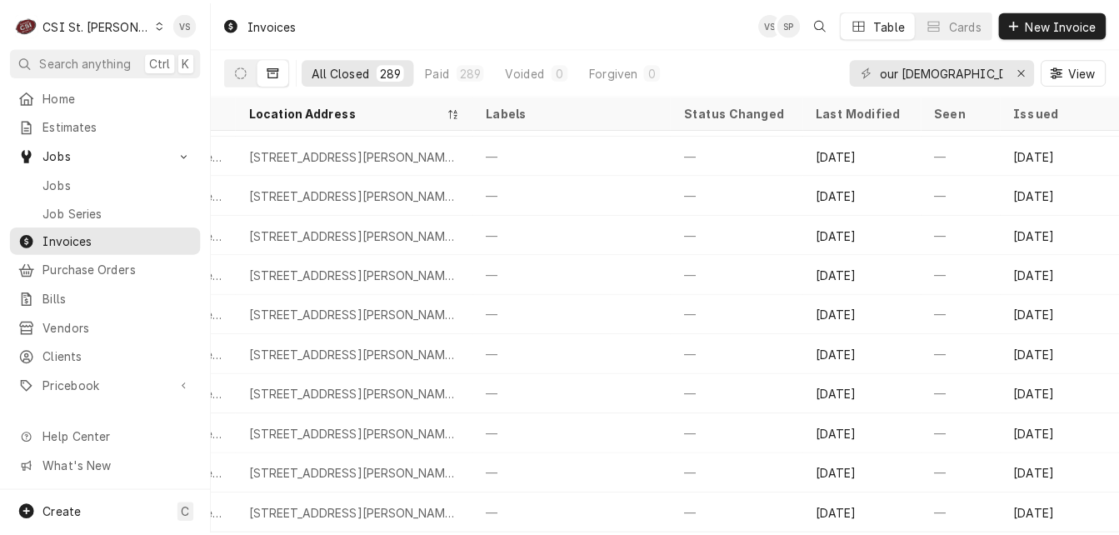
scroll to position [3642, 760]
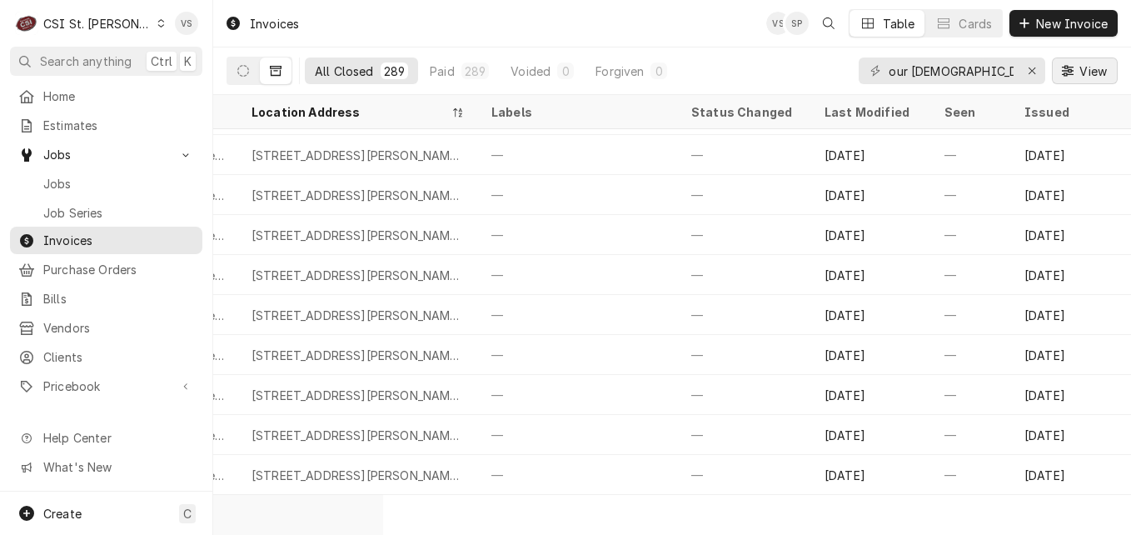
click at [1093, 67] on span "View" at bounding box center [1093, 70] width 34 height 17
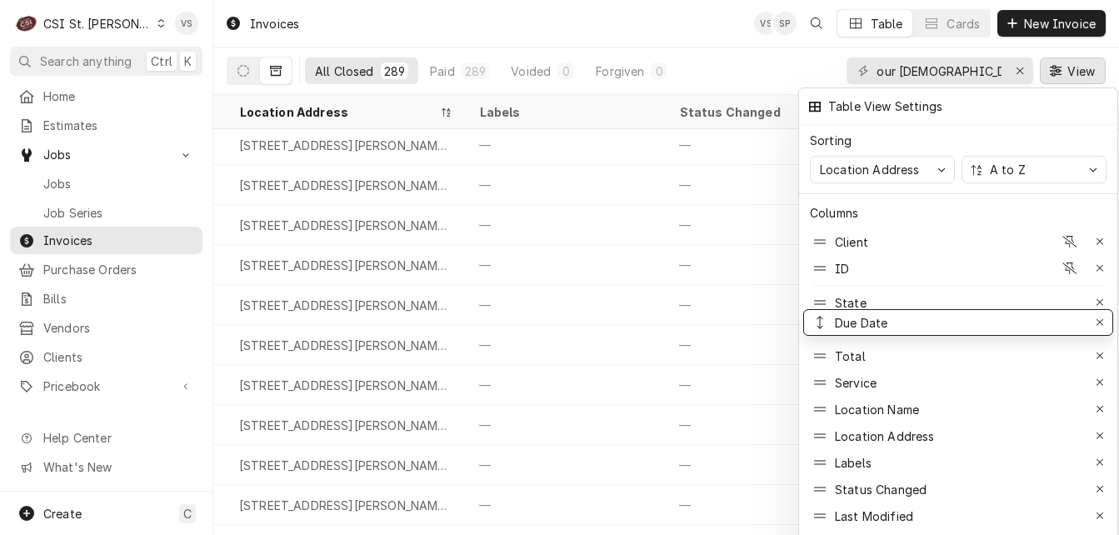
drag, startPoint x: 864, startPoint y: 335, endPoint x: 860, endPoint y: 309, distance: 26.2
drag, startPoint x: 840, startPoint y: 311, endPoint x: 836, endPoint y: 294, distance: 17.8
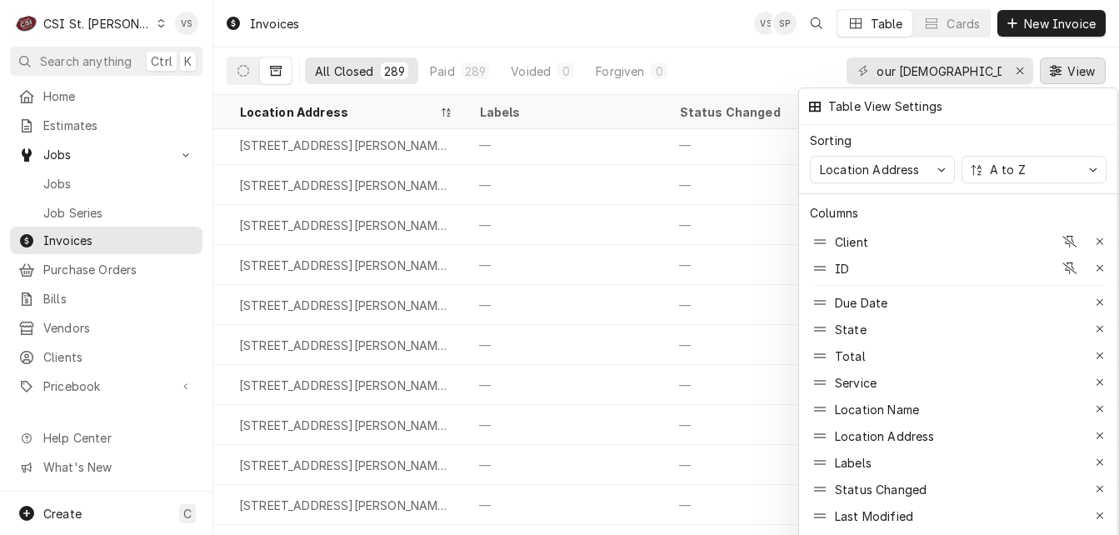
click at [617, 364] on div at bounding box center [559, 267] width 1119 height 535
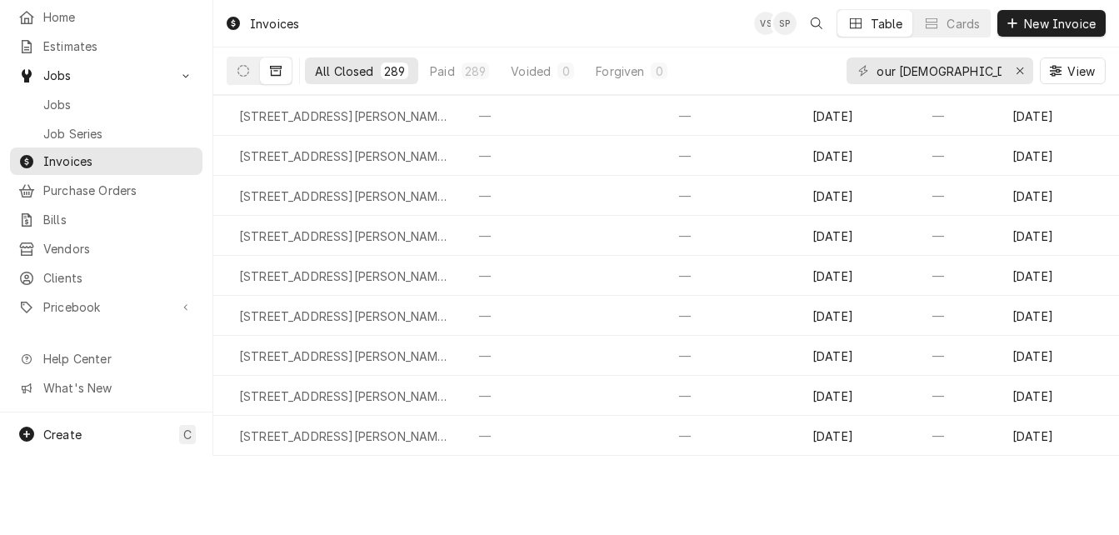
scroll to position [0, 760]
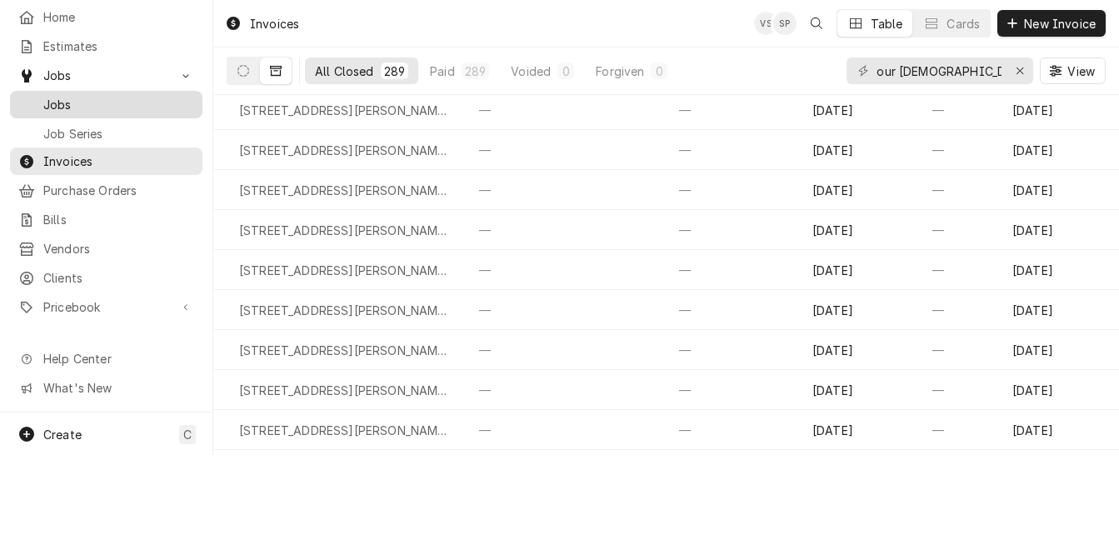
click at [67, 102] on span "Jobs" at bounding box center [118, 104] width 151 height 17
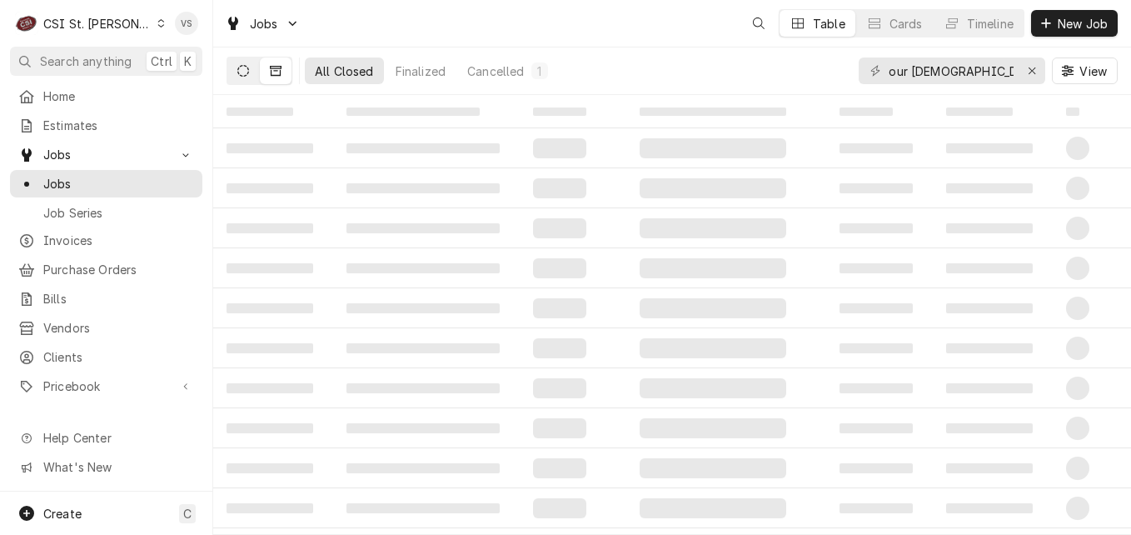
click at [244, 67] on icon "Dynamic Content Wrapper" at bounding box center [243, 71] width 12 height 12
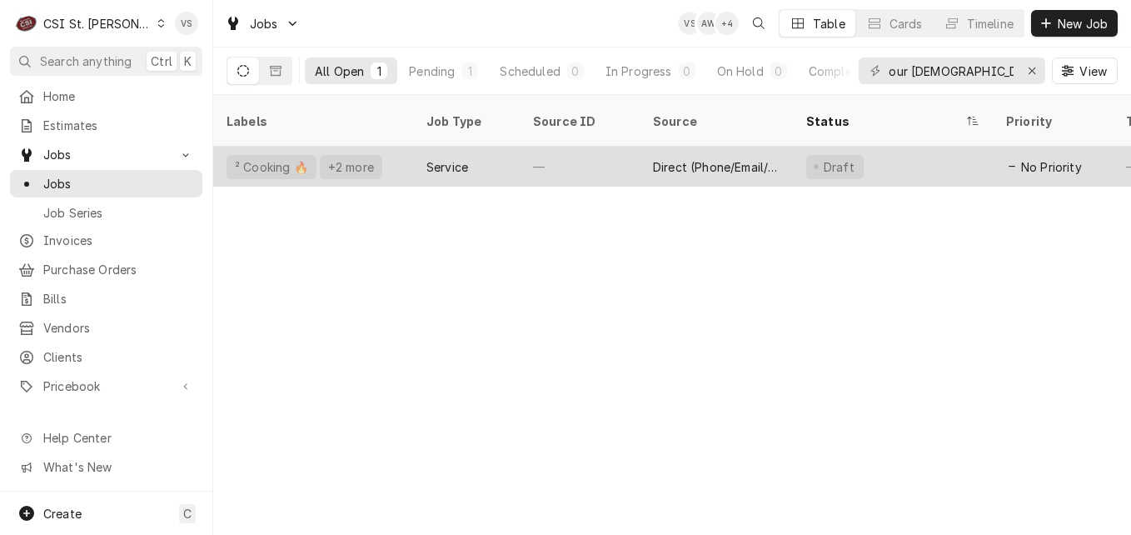
click at [502, 147] on div "Service" at bounding box center [466, 167] width 107 height 40
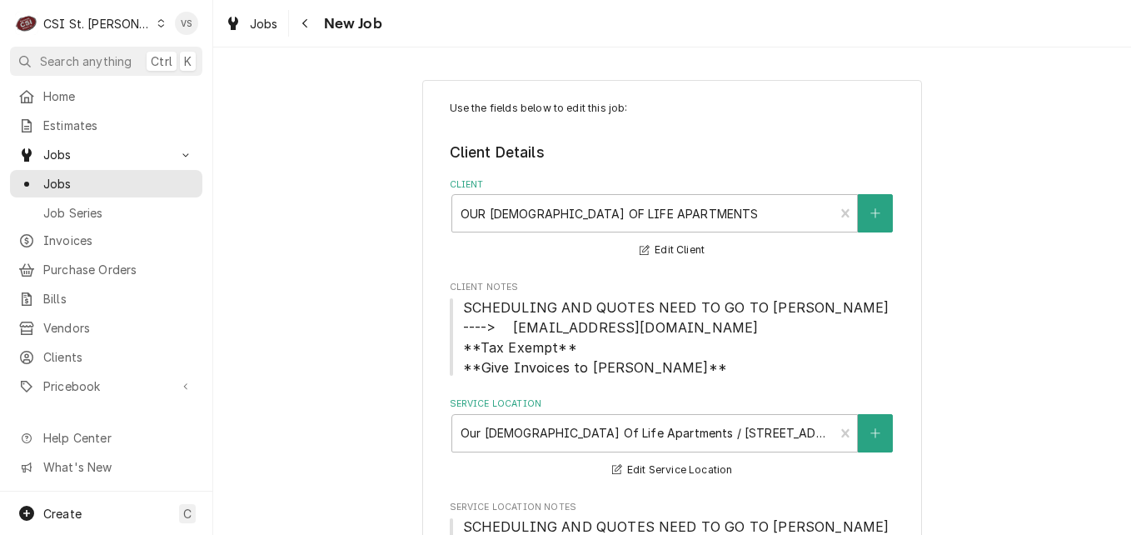
type textarea "x"
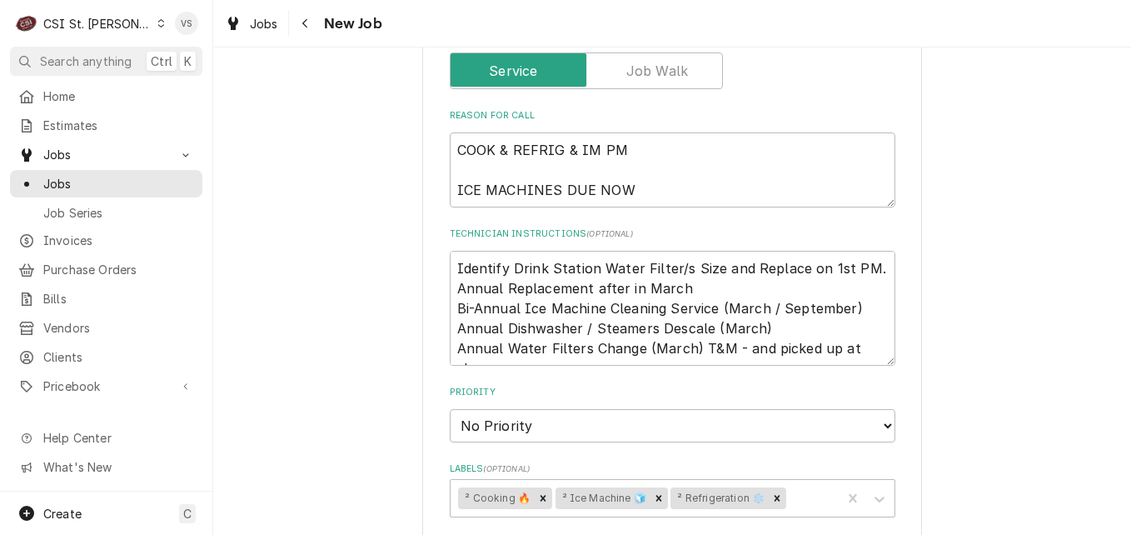
scroll to position [916, 0]
click at [72, 175] on span "Jobs" at bounding box center [118, 183] width 151 height 17
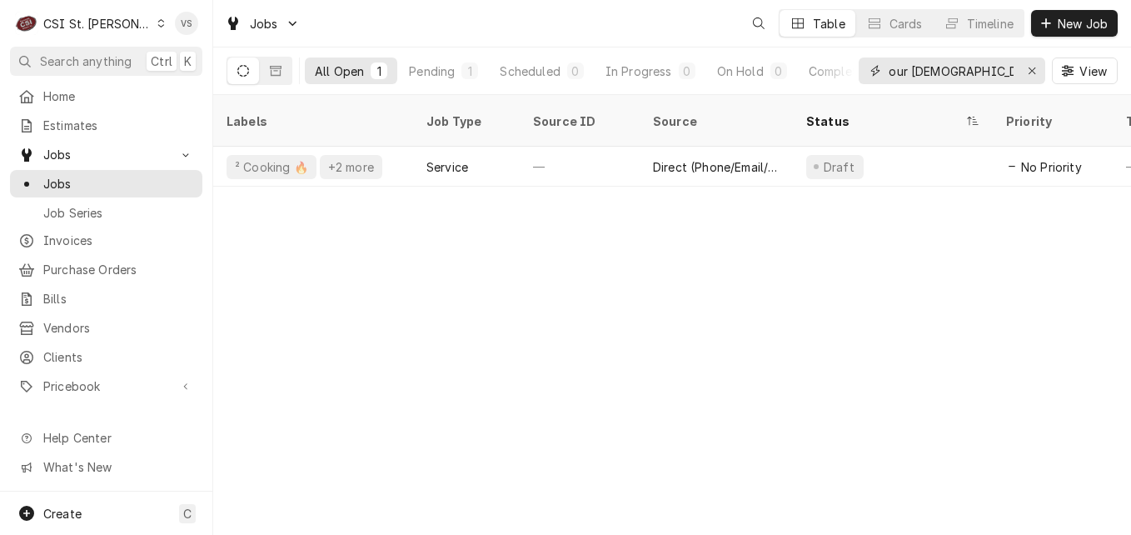
click at [997, 66] on input "our lady of life" at bounding box center [951, 70] width 125 height 27
click at [975, 70] on input "our lady of life" at bounding box center [951, 70] width 125 height 27
drag, startPoint x: 985, startPoint y: 70, endPoint x: 865, endPoint y: 77, distance: 120.2
click at [865, 77] on div "our [DEMOGRAPHIC_DATA] of life" at bounding box center [952, 70] width 187 height 27
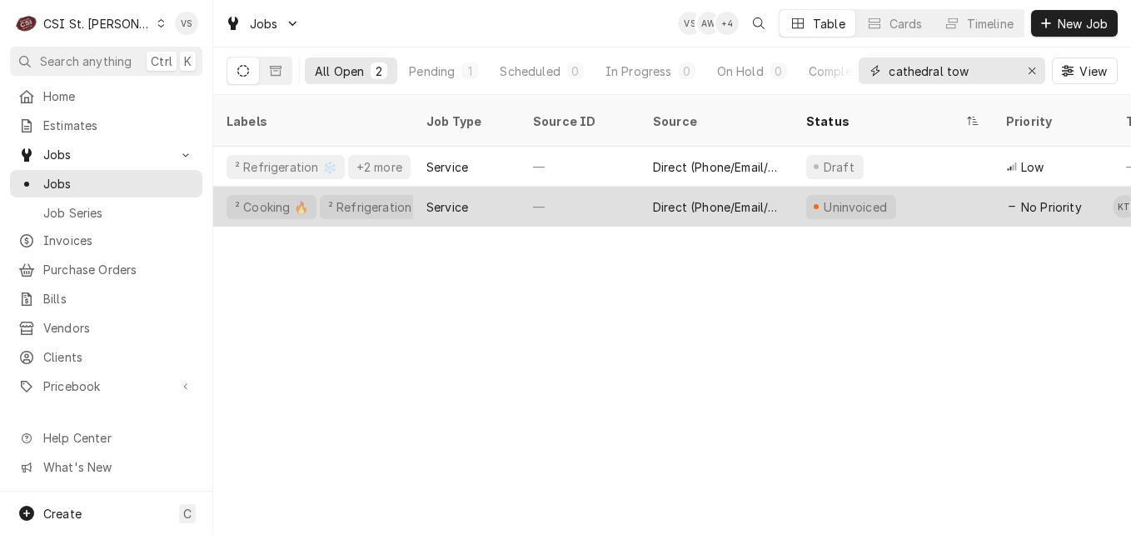
type input "cathedral tow"
click at [546, 187] on div "—" at bounding box center [580, 207] width 120 height 40
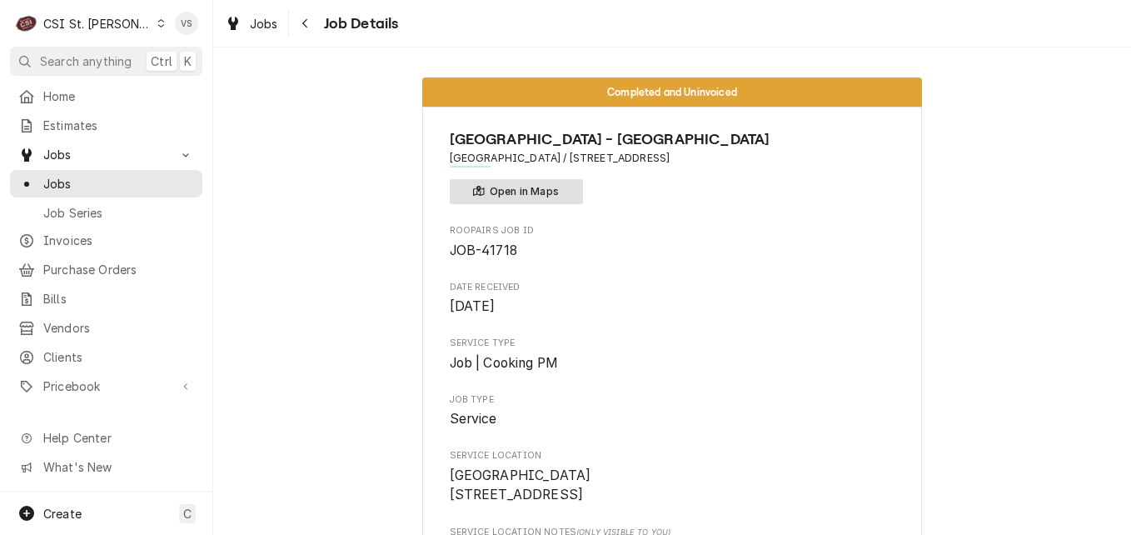
click at [564, 182] on button "Open in Maps" at bounding box center [516, 191] width 133 height 25
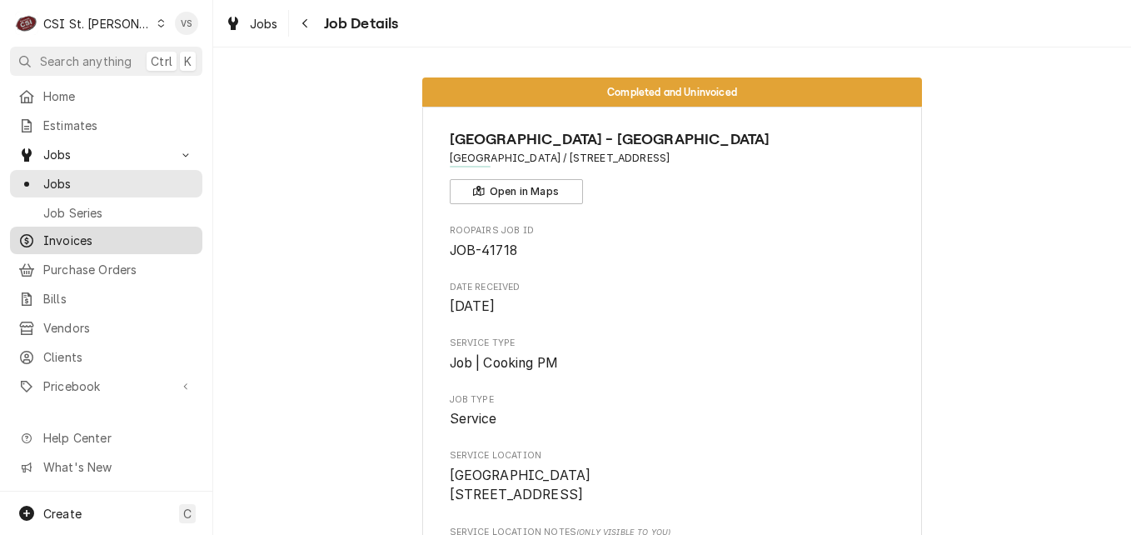
click at [100, 232] on span "Invoices" at bounding box center [118, 240] width 151 height 17
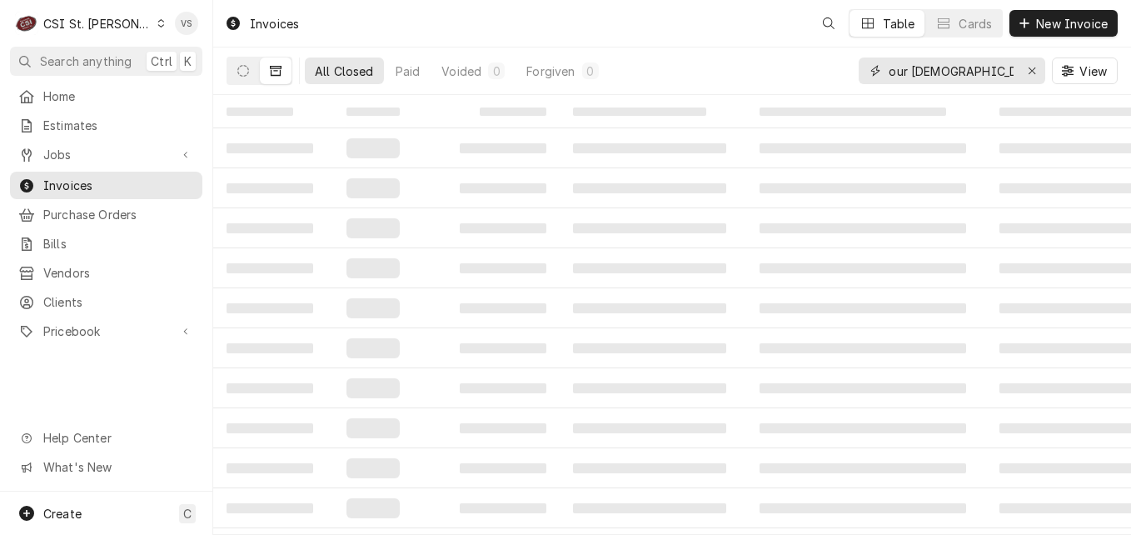
click at [974, 75] on input "our lady of life" at bounding box center [951, 70] width 125 height 27
click at [800, 74] on div "All Closed 289 Paid 289 Voided 0 Forgiven 0 our lady of life View" at bounding box center [672, 70] width 891 height 47
type input "401757"
click at [252, 75] on button "Dynamic Content Wrapper" at bounding box center [243, 70] width 32 height 27
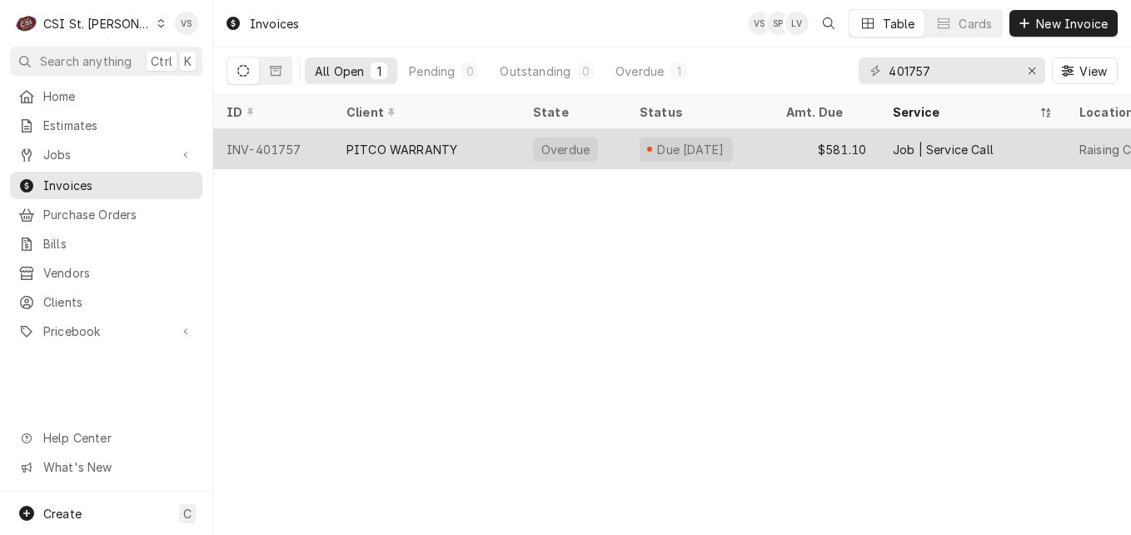
click at [381, 141] on div "PITCO WARRANTY" at bounding box center [401, 149] width 111 height 17
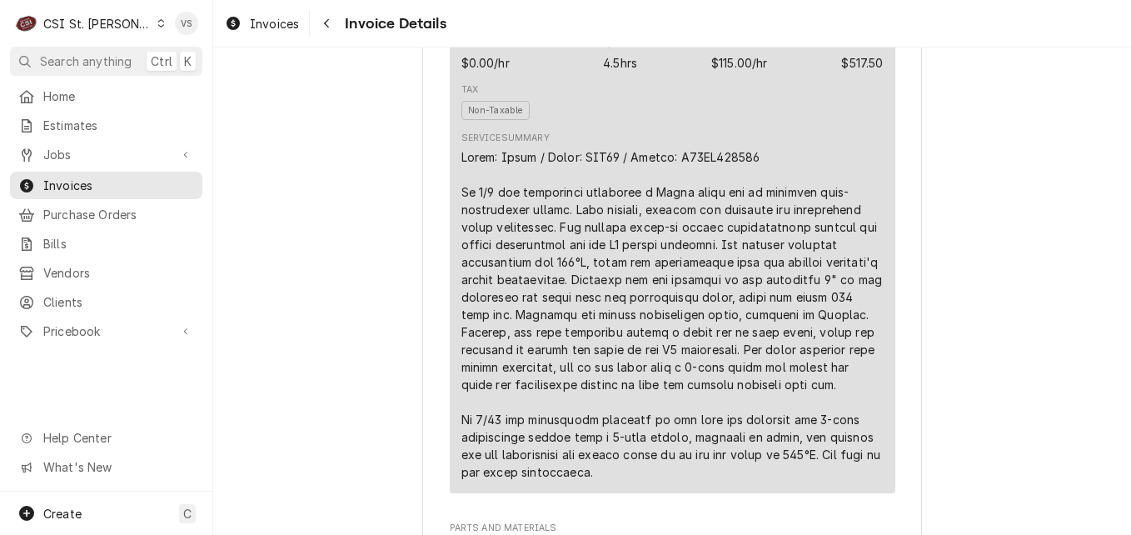
scroll to position [1166, 0]
